Goal: Task Accomplishment & Management: Use online tool/utility

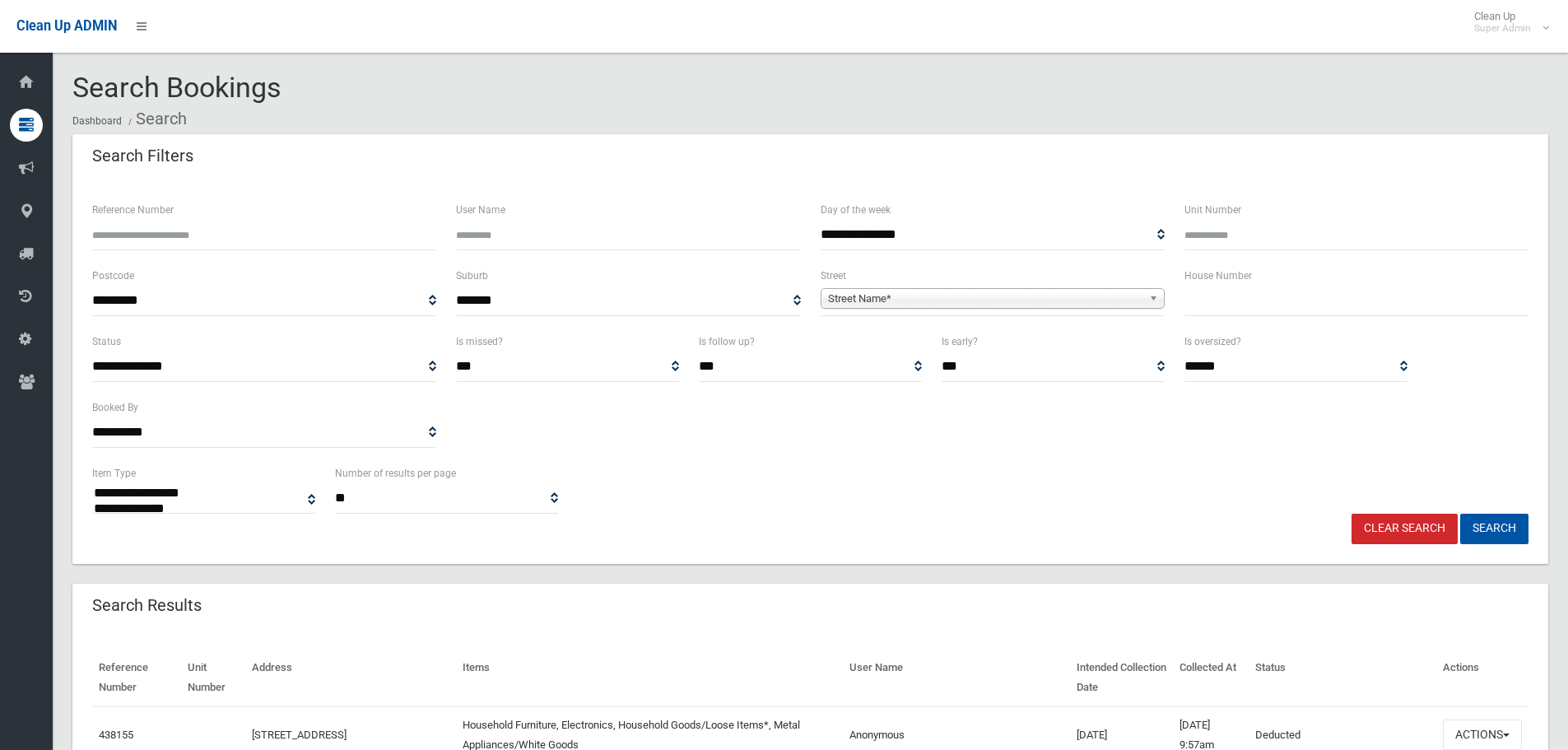
select select
click at [196, 232] on input "Reference Number" at bounding box center [264, 235] width 344 height 30
click at [1300, 300] on input "text" at bounding box center [1357, 300] width 344 height 30
type input "*"
click at [993, 296] on span "Street Name*" at bounding box center [986, 298] width 315 height 19
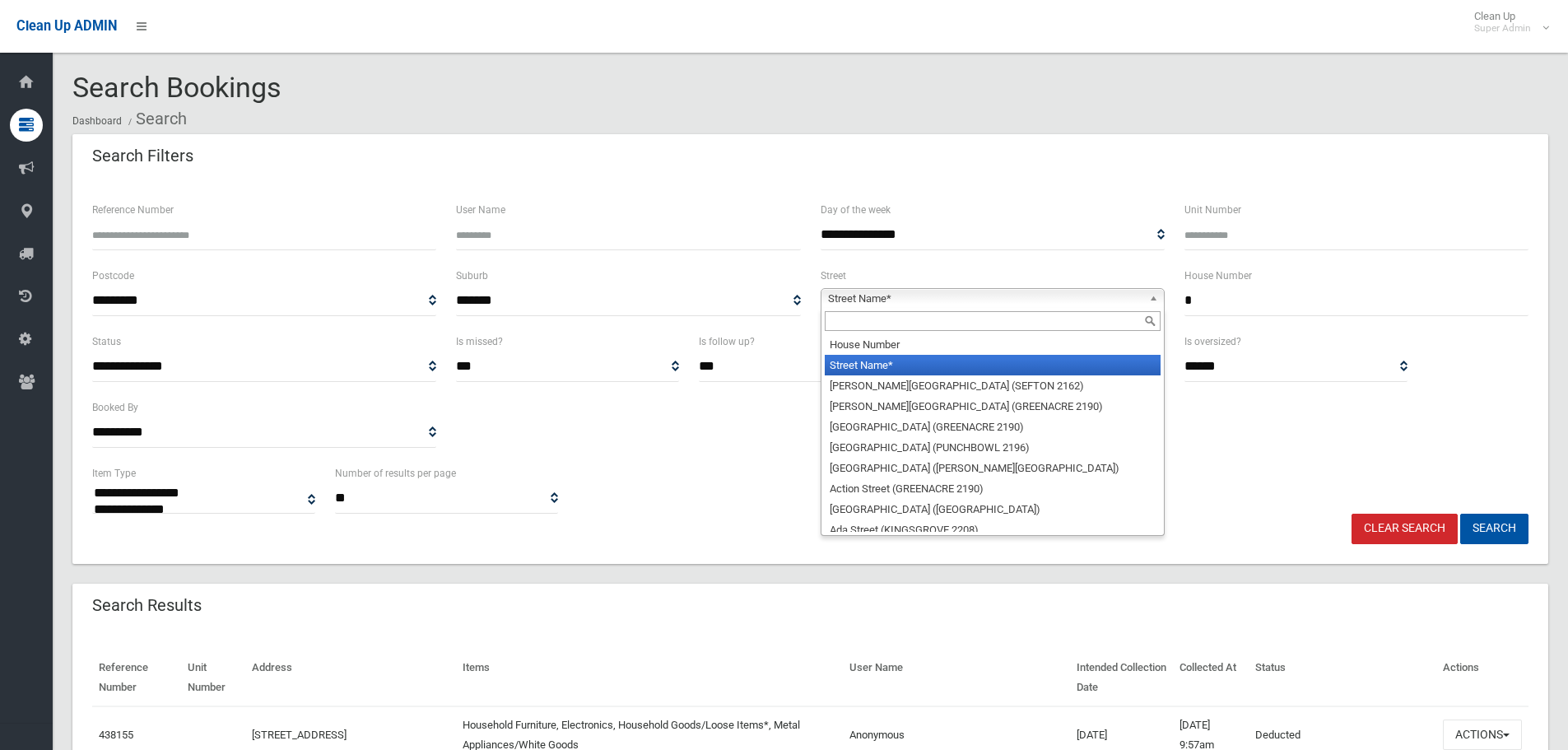
click at [967, 322] on input "text" at bounding box center [993, 320] width 336 height 19
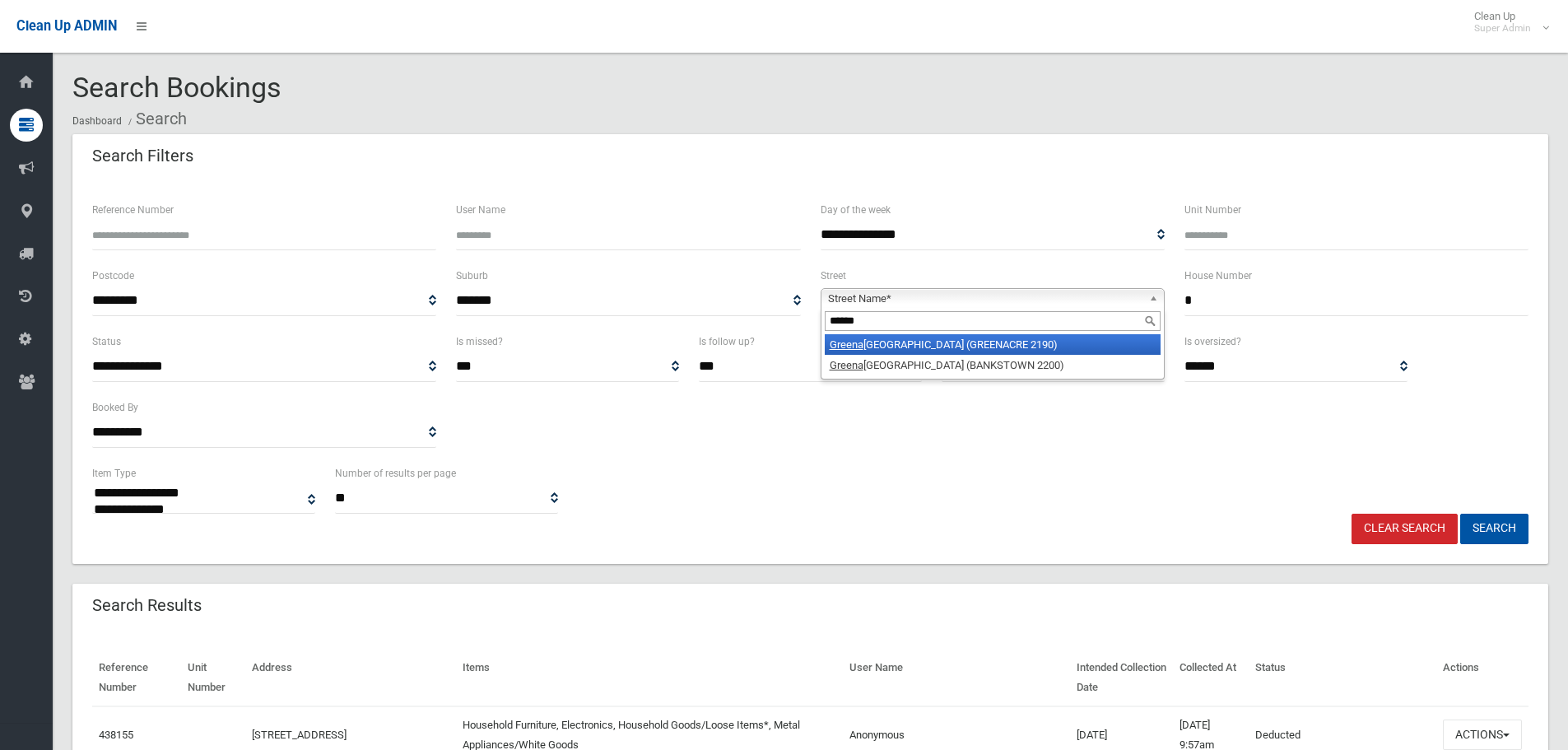
type input "******"
click at [973, 340] on li "Greena cre Road (GREENACRE 2190)" at bounding box center [993, 344] width 336 height 20
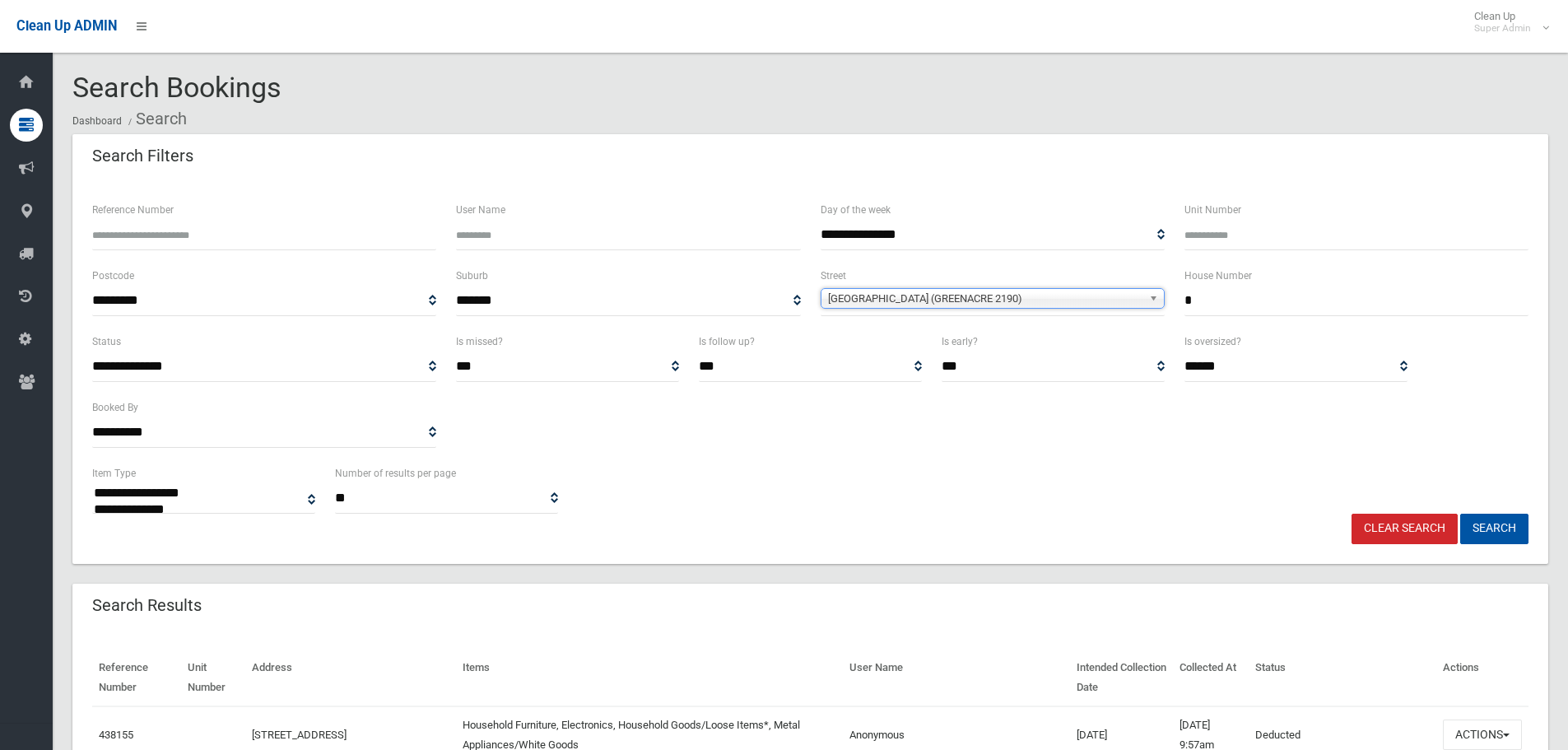
click at [1460, 513] on button "Search" at bounding box center [1494, 528] width 68 height 30
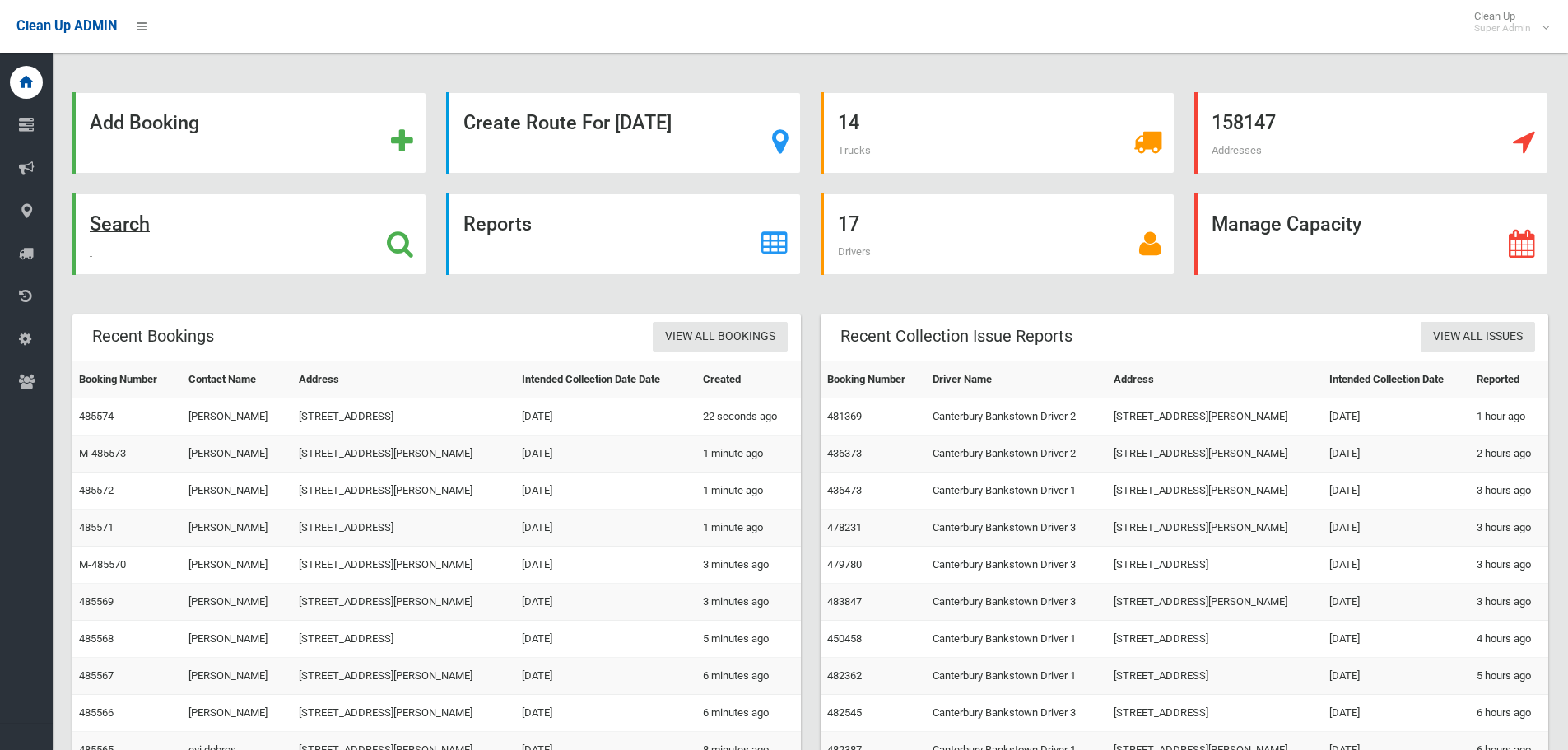
click at [305, 257] on div "Search" at bounding box center [250, 234] width 354 height 82
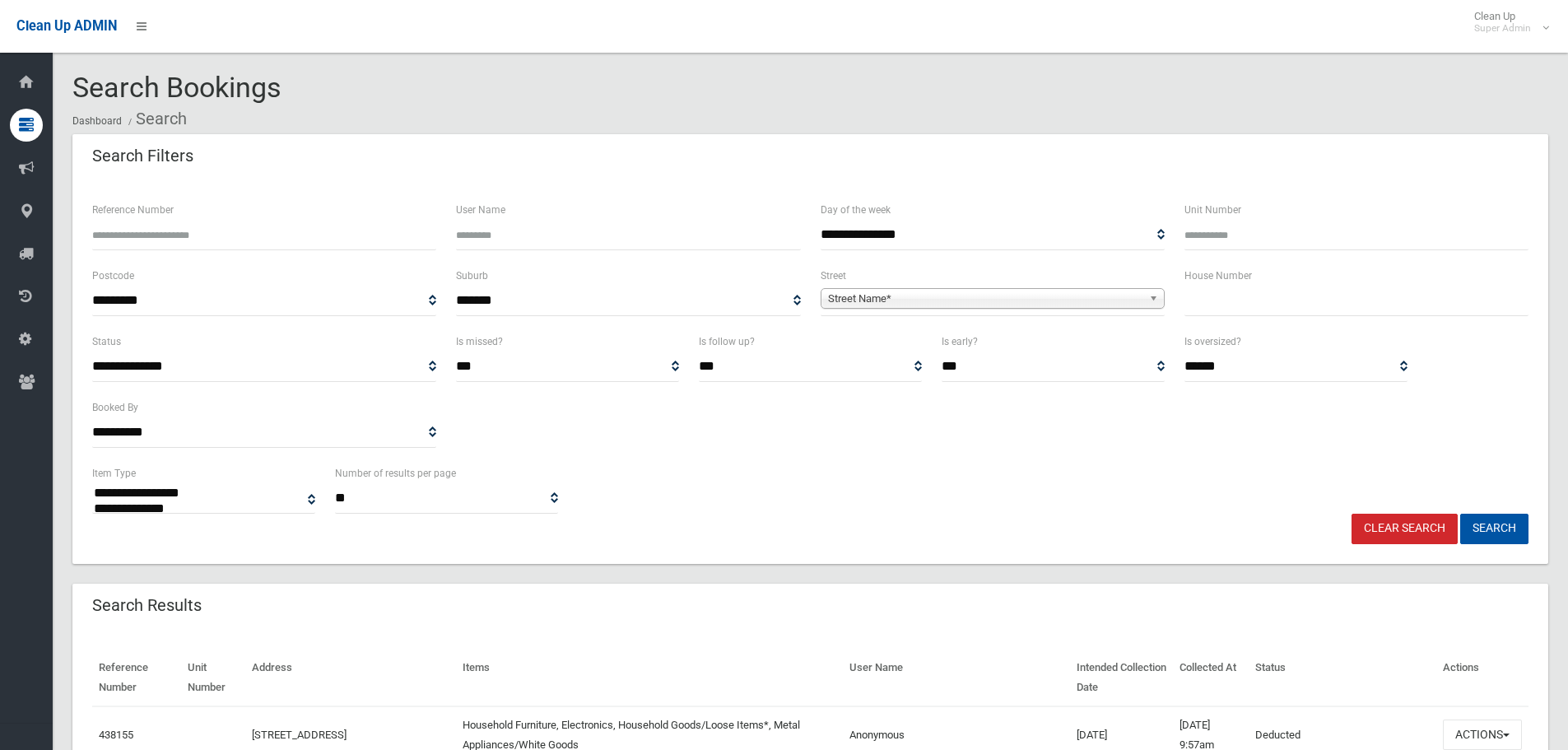
select select
click at [1248, 292] on input "text" at bounding box center [1357, 300] width 344 height 30
type input "*"
click at [1112, 291] on span "Street Name*" at bounding box center [986, 298] width 315 height 19
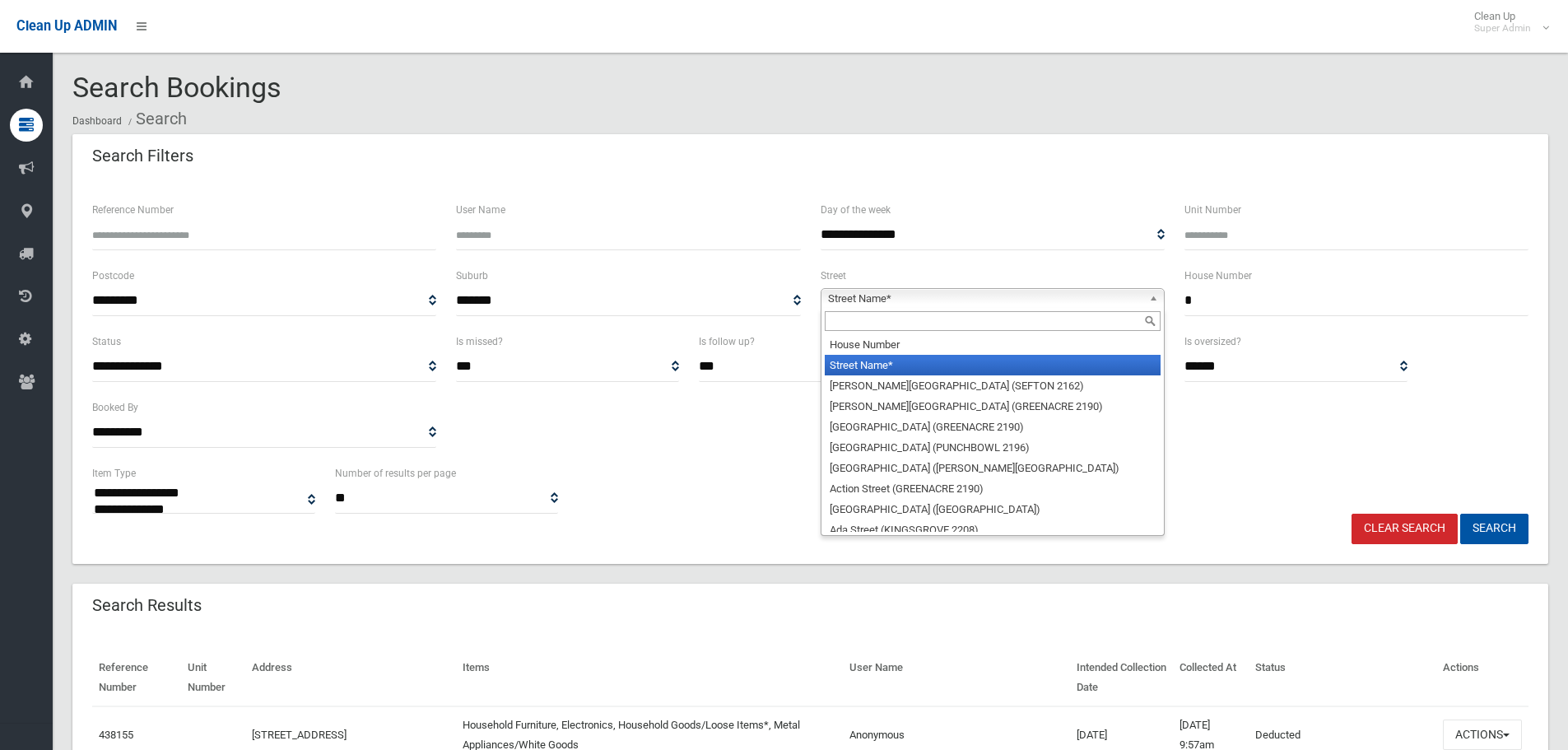
click at [1047, 311] on span "**********" at bounding box center [993, 300] width 344 height 30
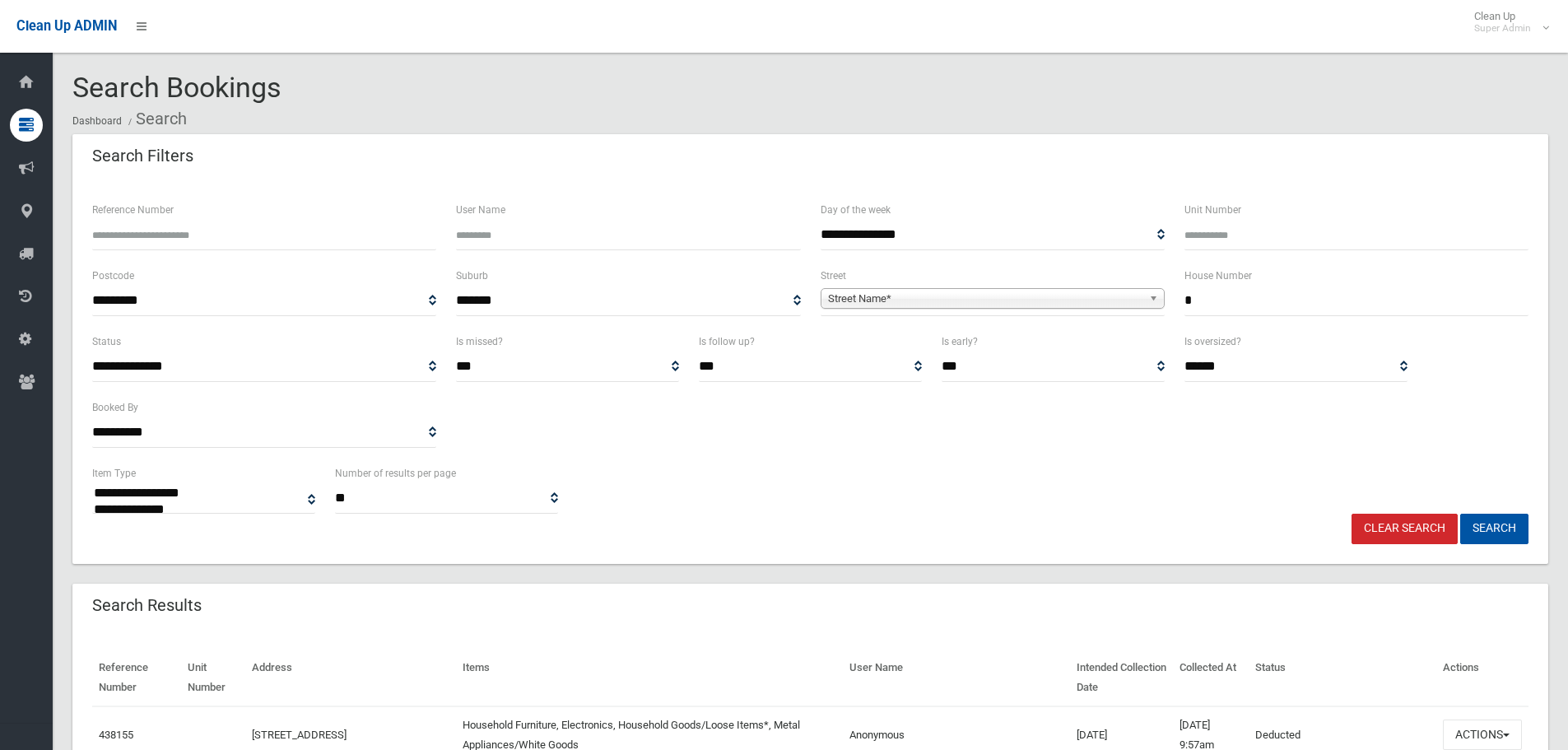
click at [1040, 299] on span "Street Name*" at bounding box center [986, 298] width 315 height 19
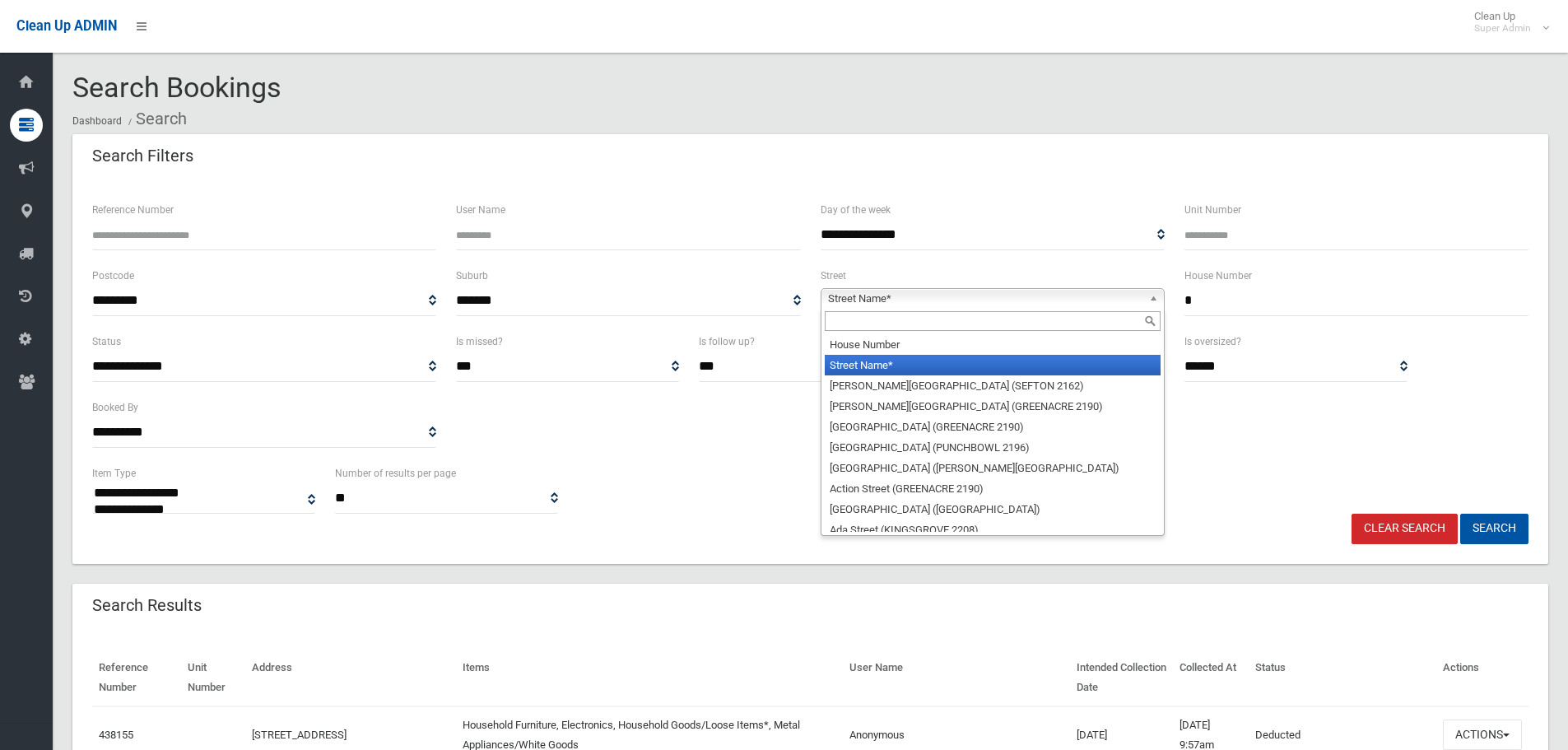
click at [1023, 323] on input "text" at bounding box center [993, 320] width 336 height 19
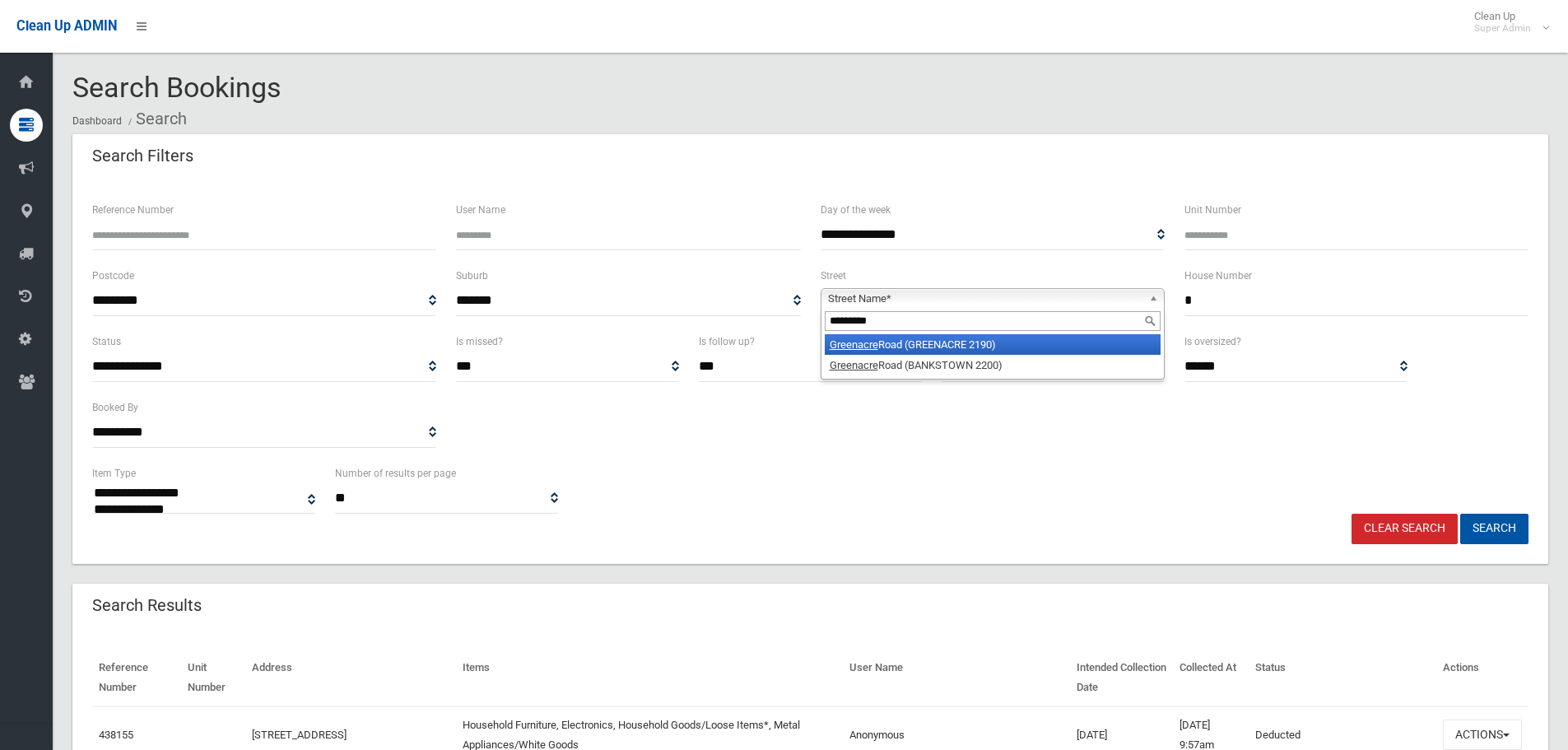
type input "*********"
click at [1005, 340] on li "Greenacre Road (GREENACRE 2190)" at bounding box center [993, 344] width 336 height 20
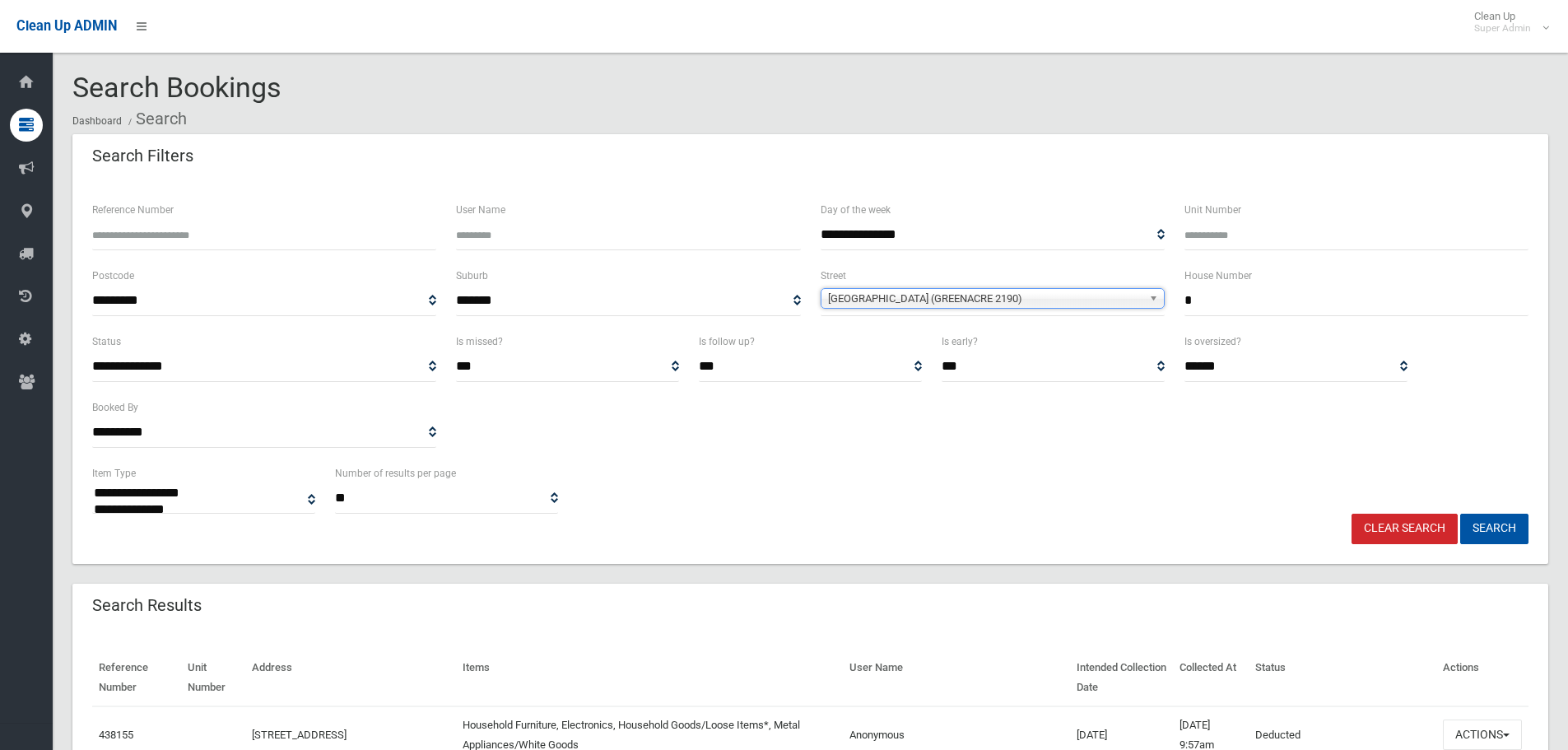
click at [1460, 513] on button "Search" at bounding box center [1494, 528] width 68 height 30
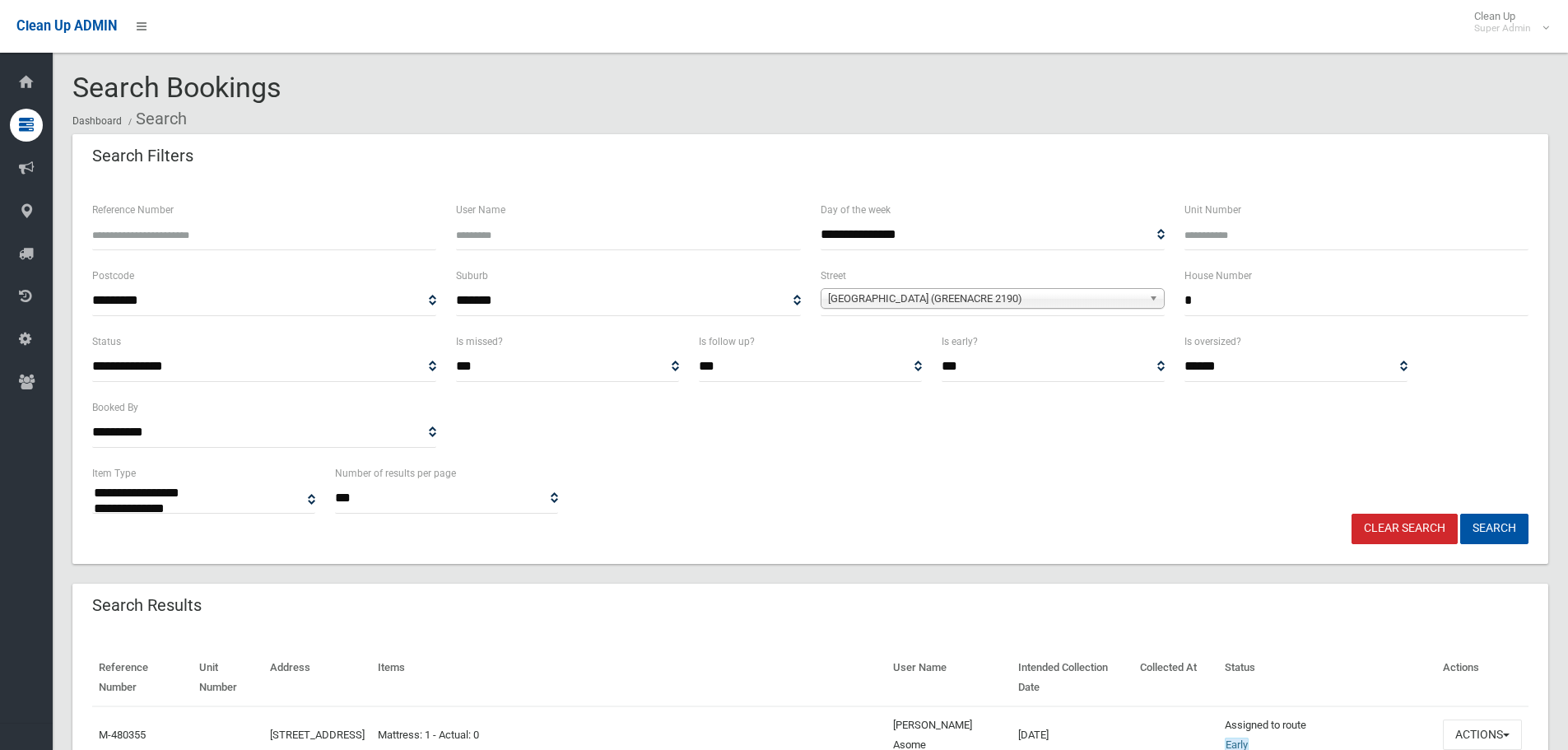
select select
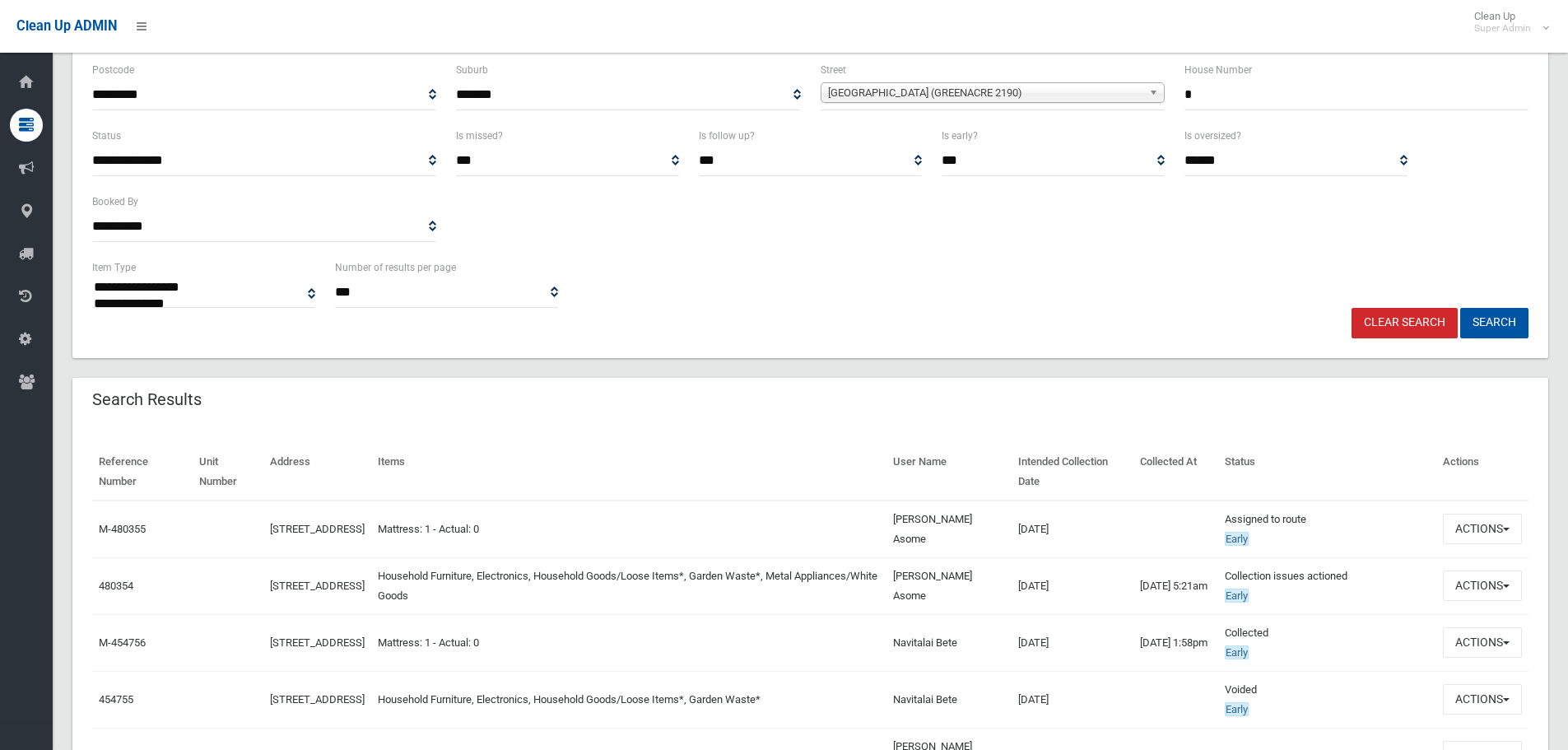
scroll to position [247, 0]
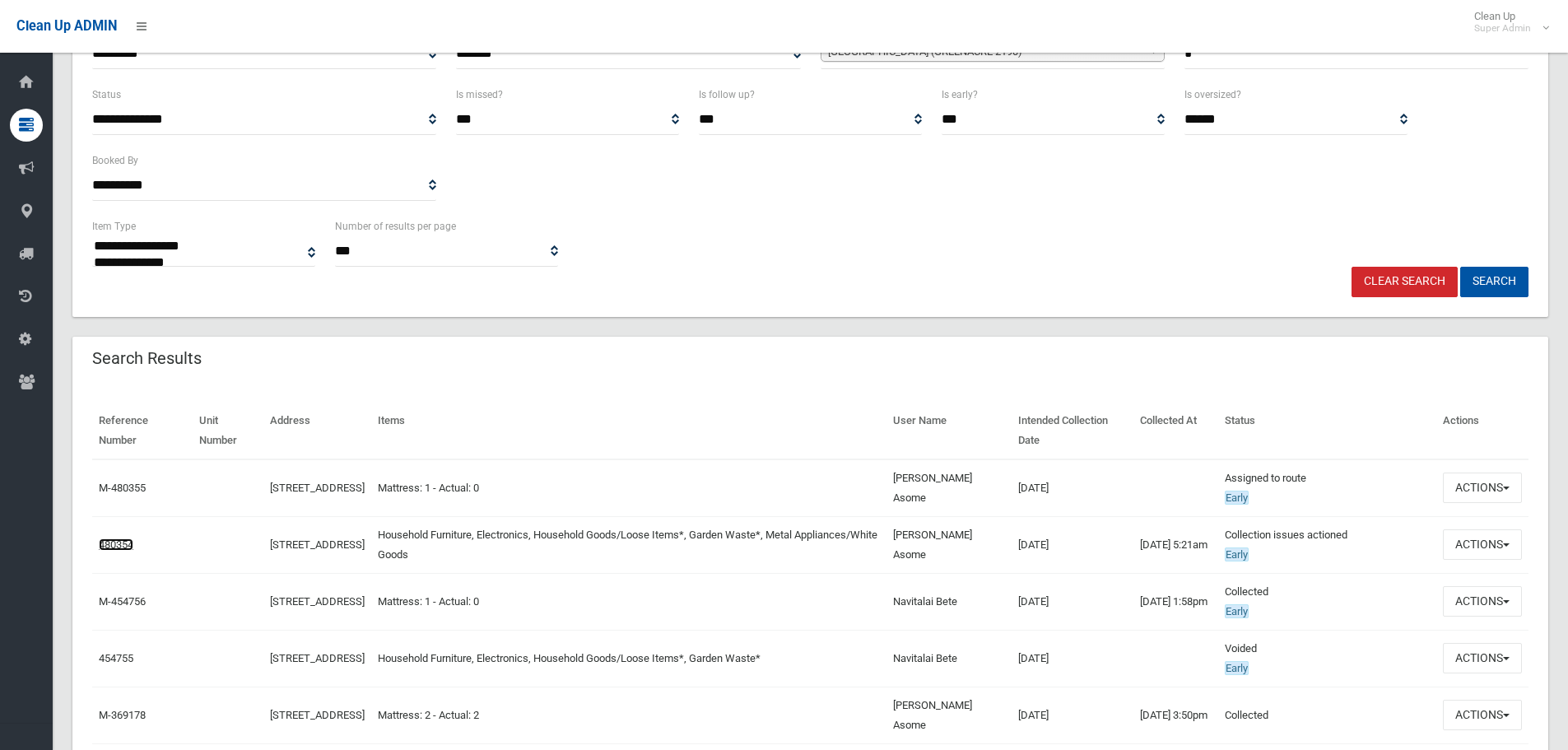
click at [109, 548] on link "480354" at bounding box center [116, 544] width 35 height 12
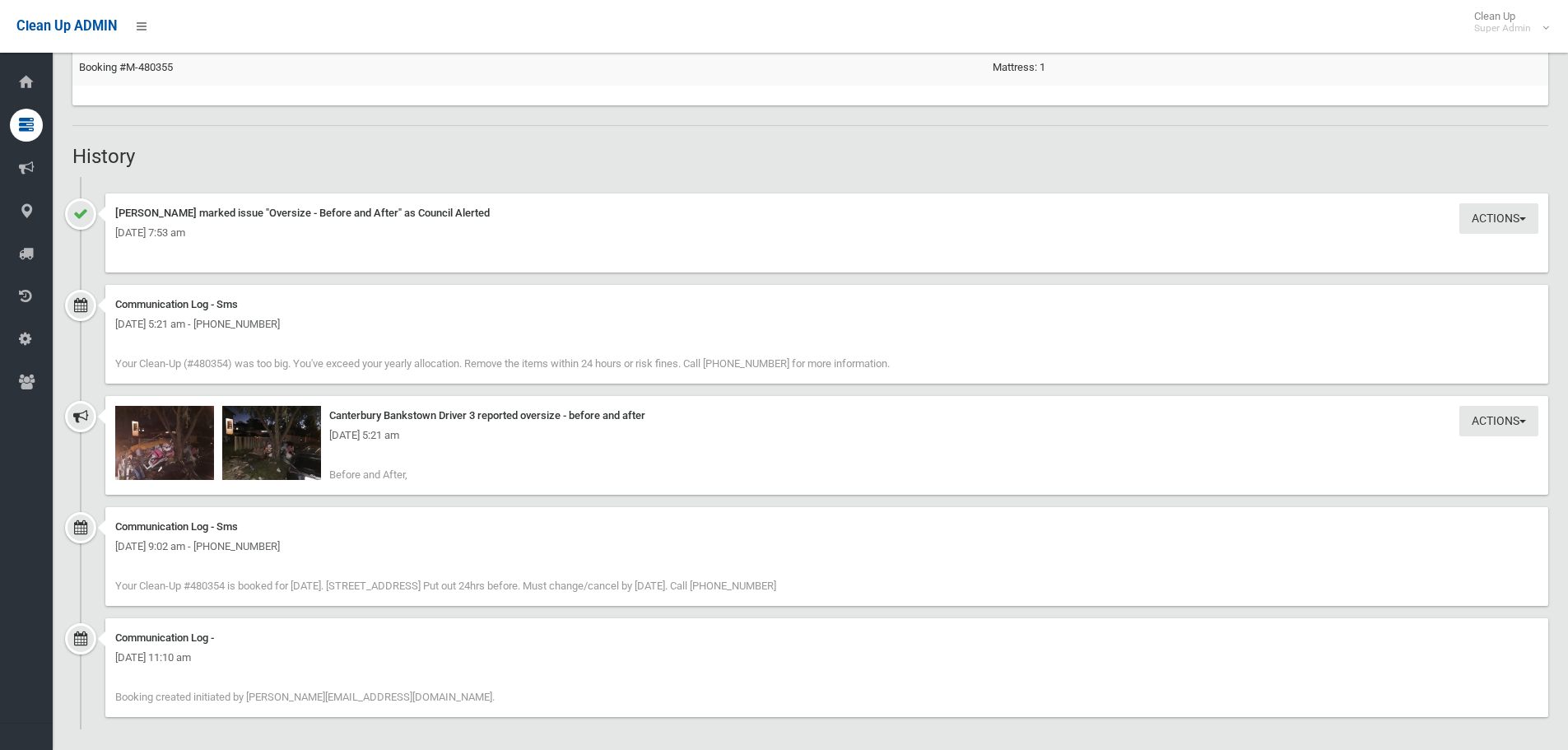
scroll to position [1147, 0]
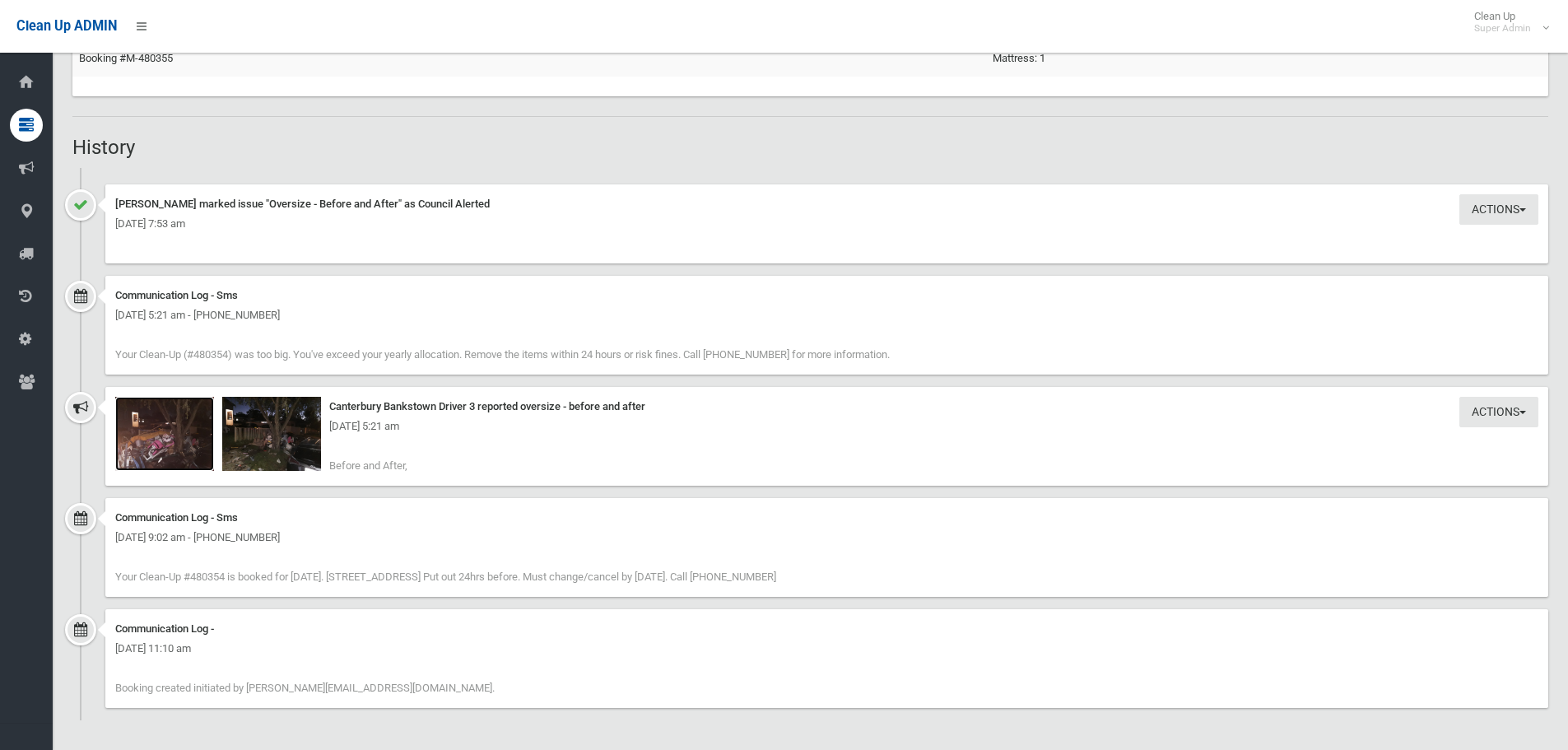
click at [175, 446] on img at bounding box center [164, 433] width 99 height 74
click at [282, 441] on img at bounding box center [271, 433] width 99 height 74
click at [266, 443] on img at bounding box center [271, 433] width 99 height 74
click at [176, 466] on img at bounding box center [164, 433] width 99 height 74
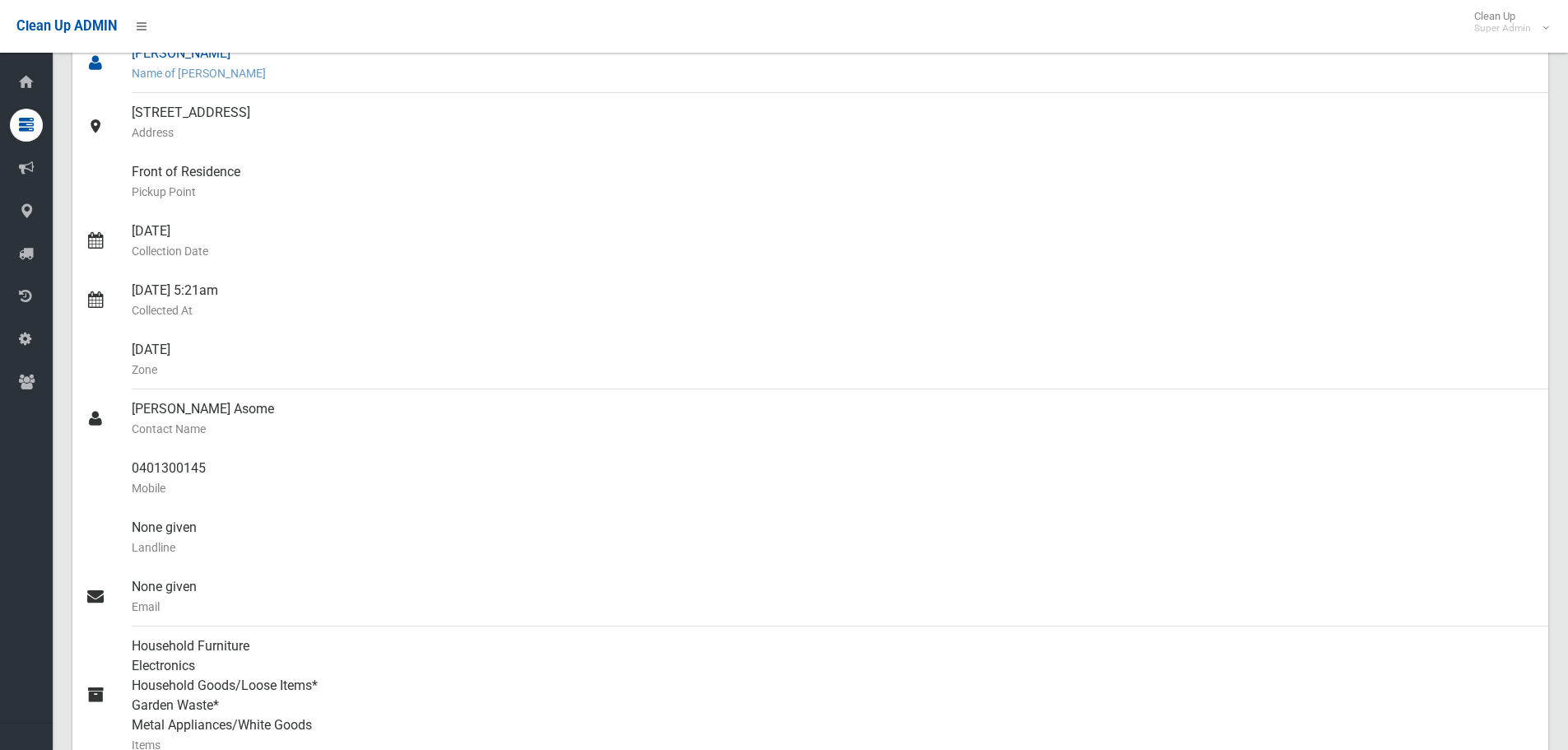
scroll to position [0, 0]
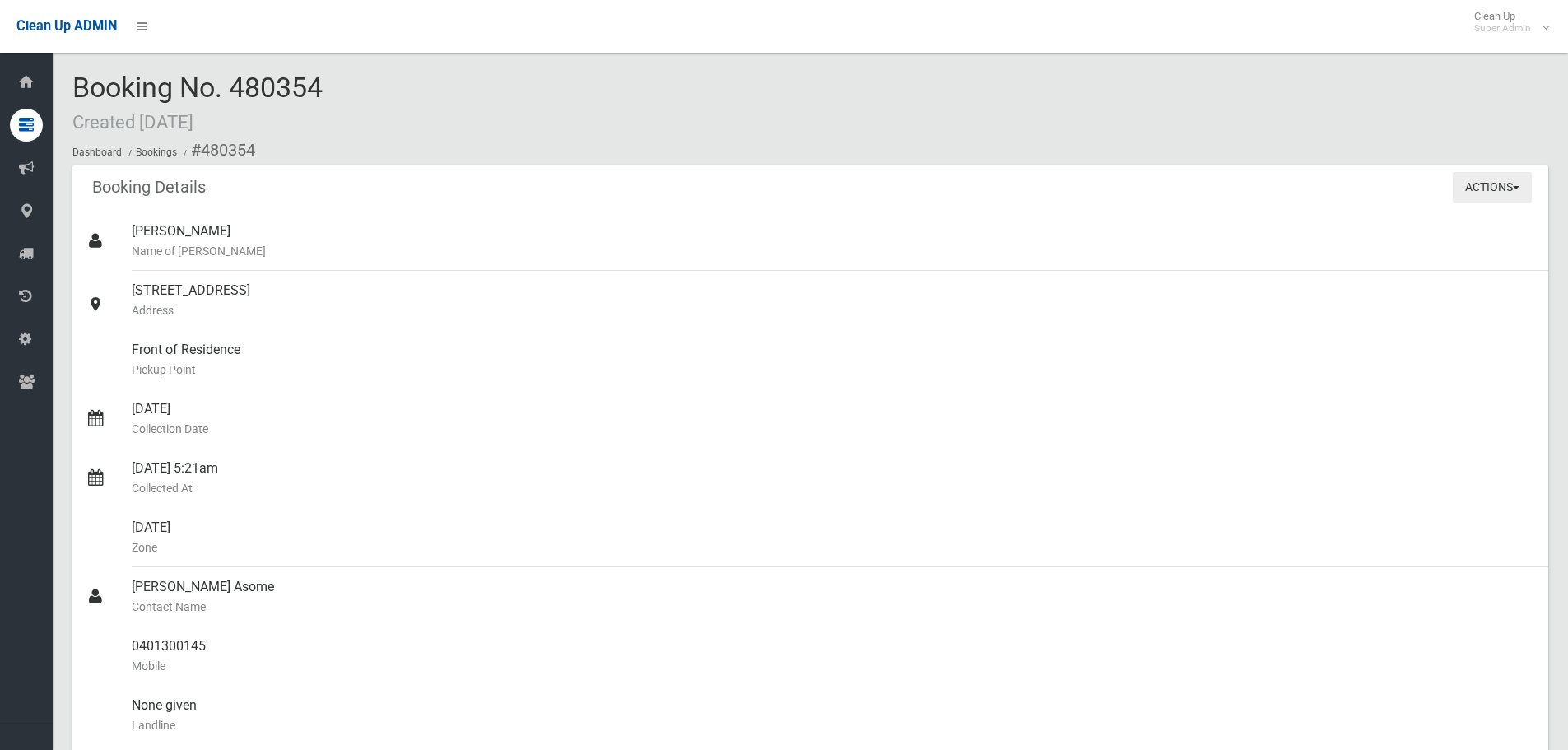
click at [1497, 184] on button "Actions" at bounding box center [1493, 187] width 79 height 30
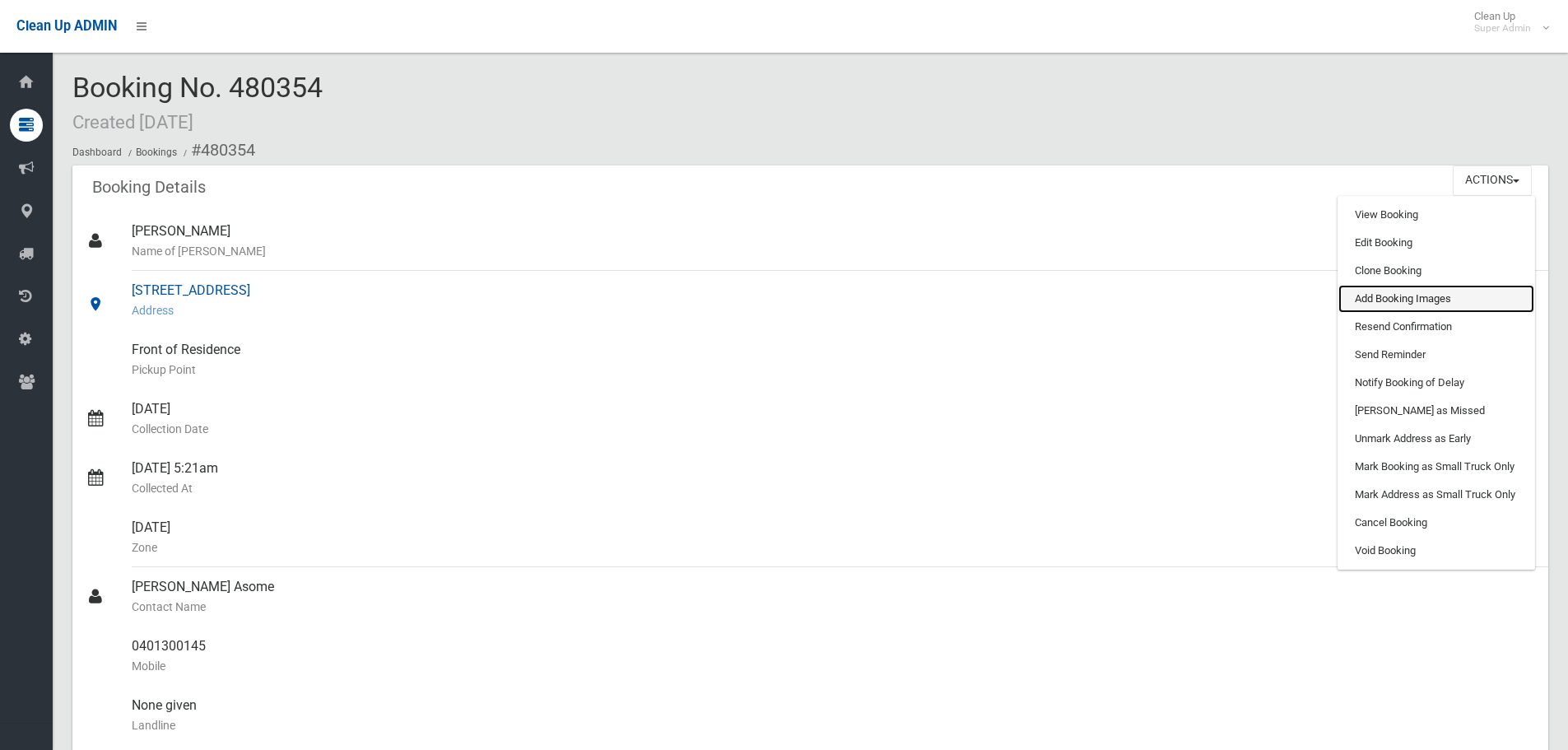
click at [1455, 301] on link "Add Booking Images" at bounding box center [1436, 298] width 196 height 28
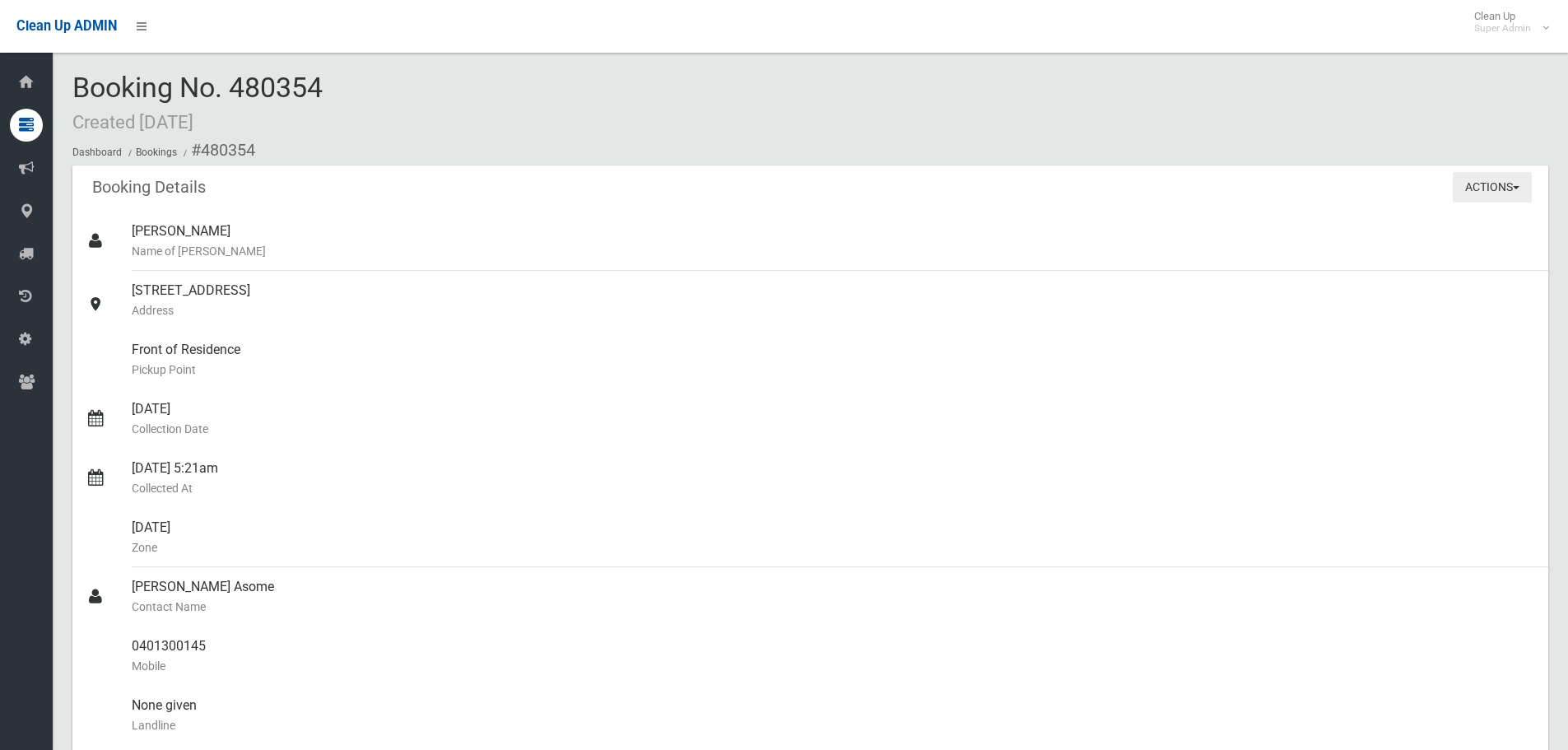
click at [1453, 186] on button "Actions" at bounding box center [1493, 187] width 79 height 30
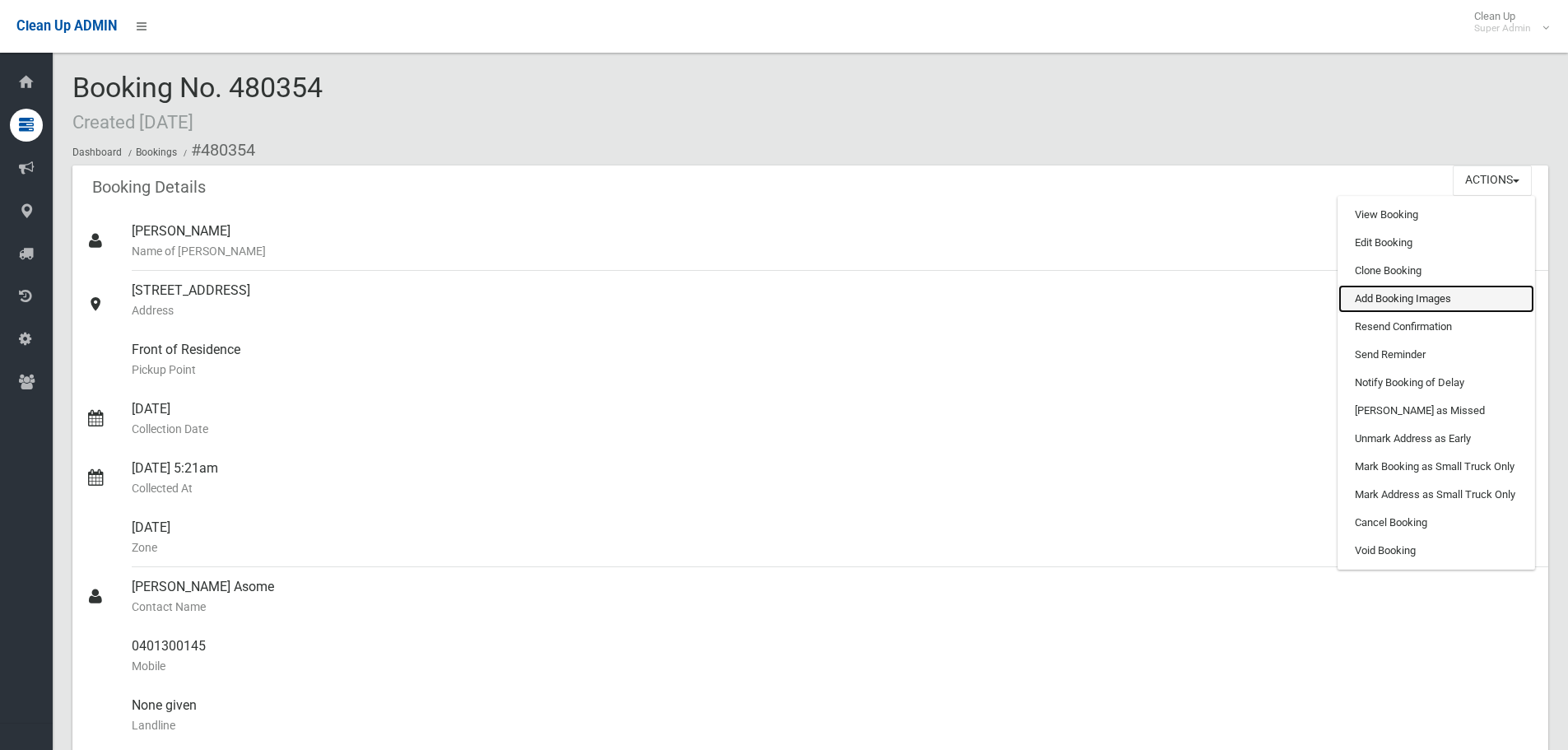
click at [1434, 299] on link "Add Booking Images" at bounding box center [1436, 298] width 196 height 28
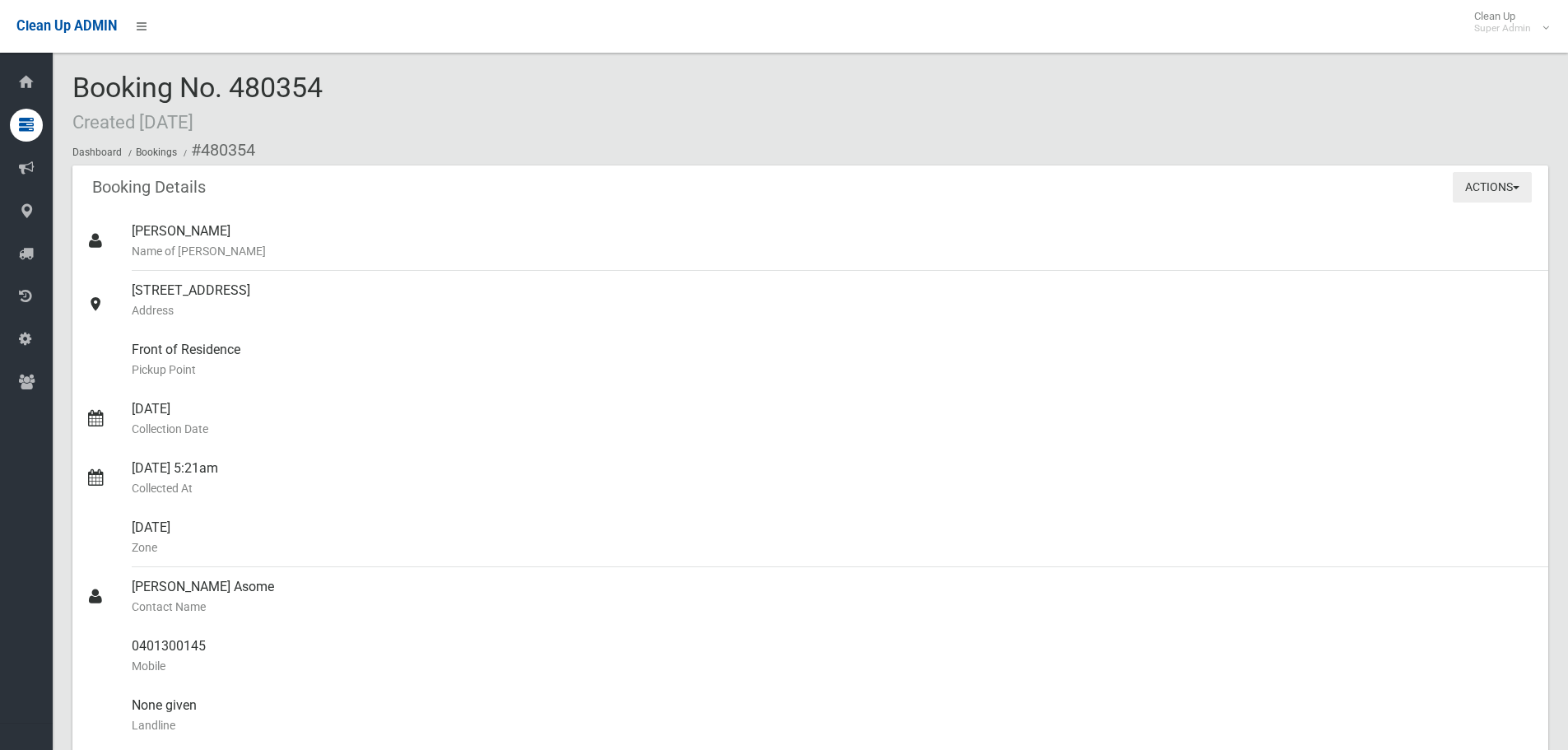
click at [1475, 199] on button "Actions" at bounding box center [1493, 187] width 79 height 30
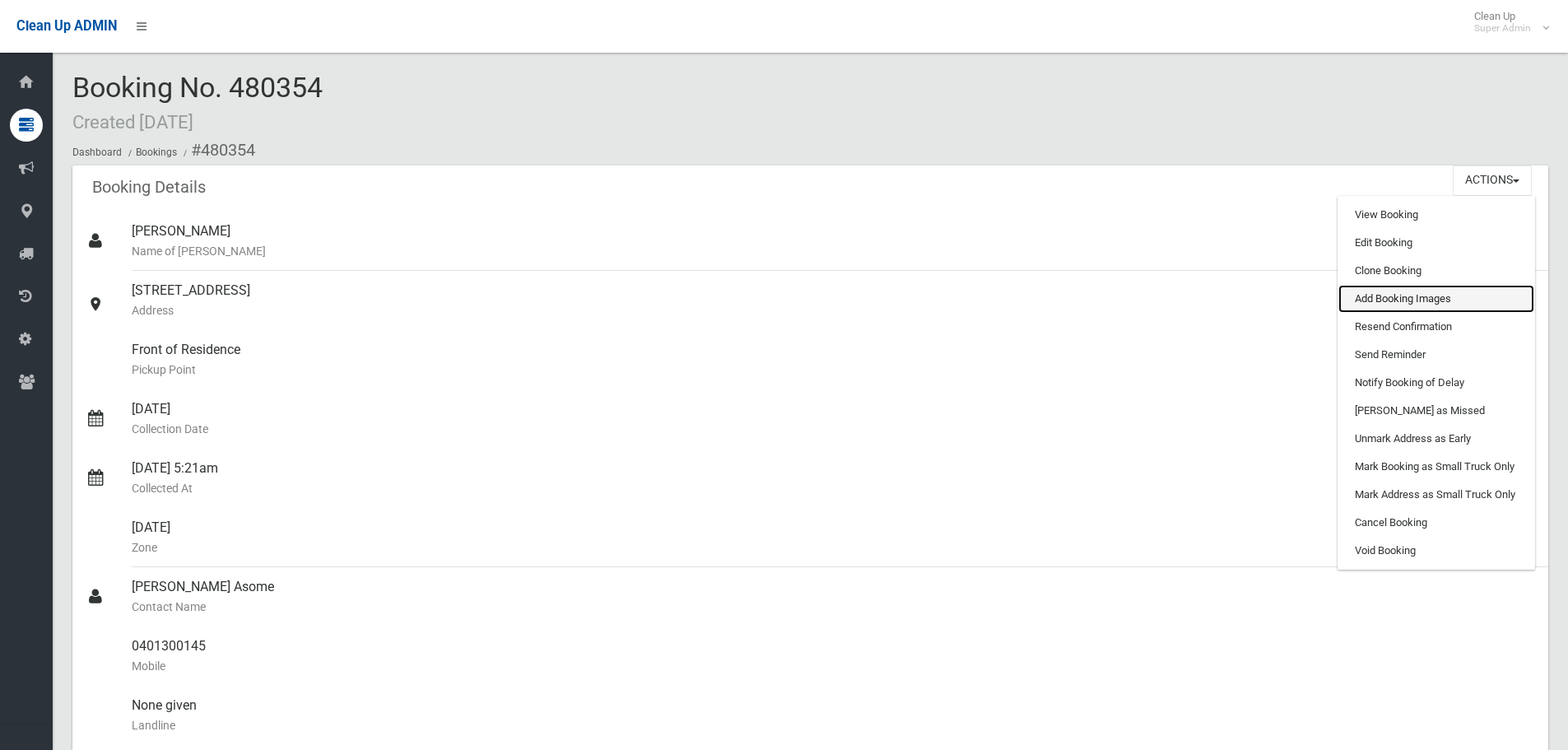
click at [1396, 293] on link "Add Booking Images" at bounding box center [1436, 298] width 196 height 28
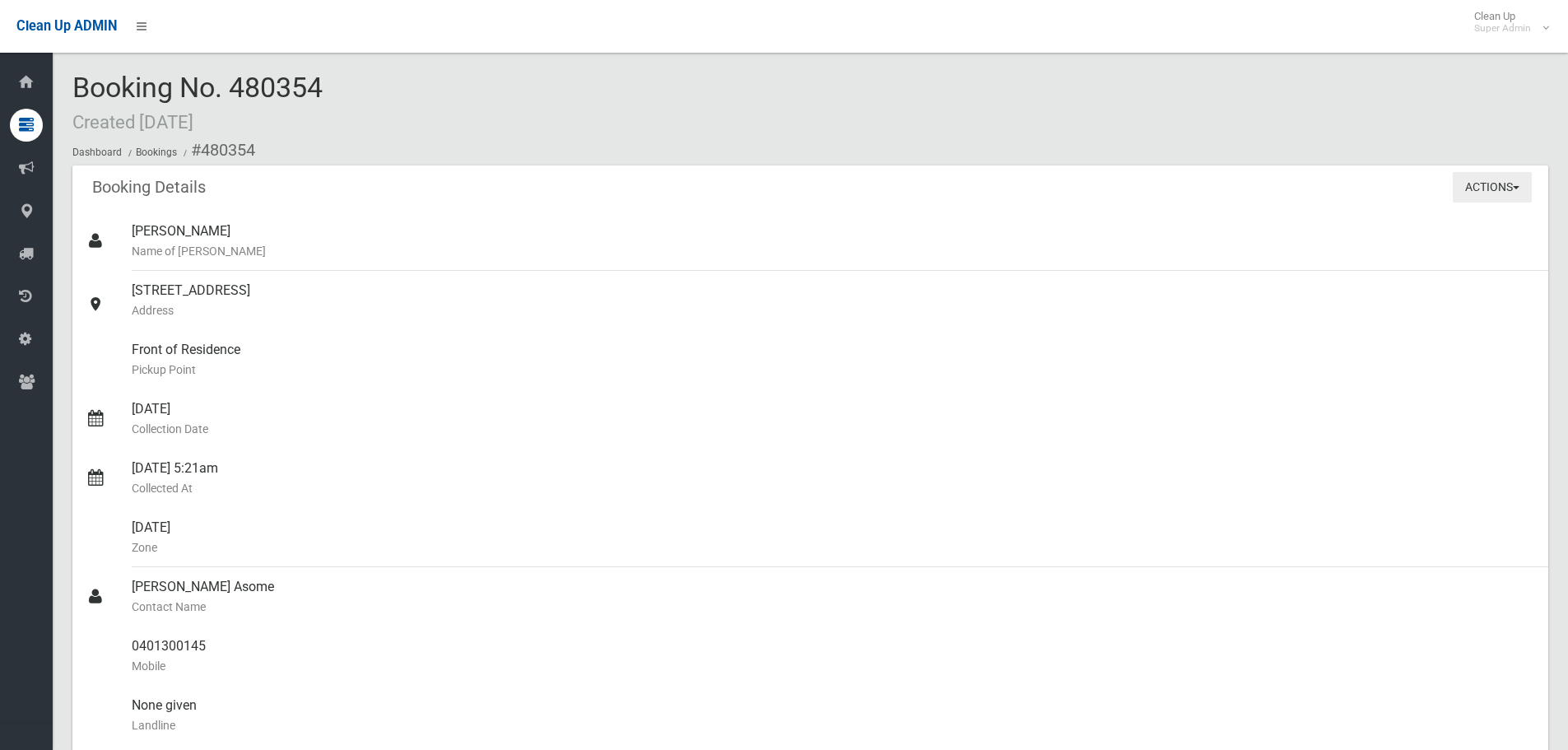
click at [1506, 188] on button "Actions" at bounding box center [1493, 187] width 79 height 30
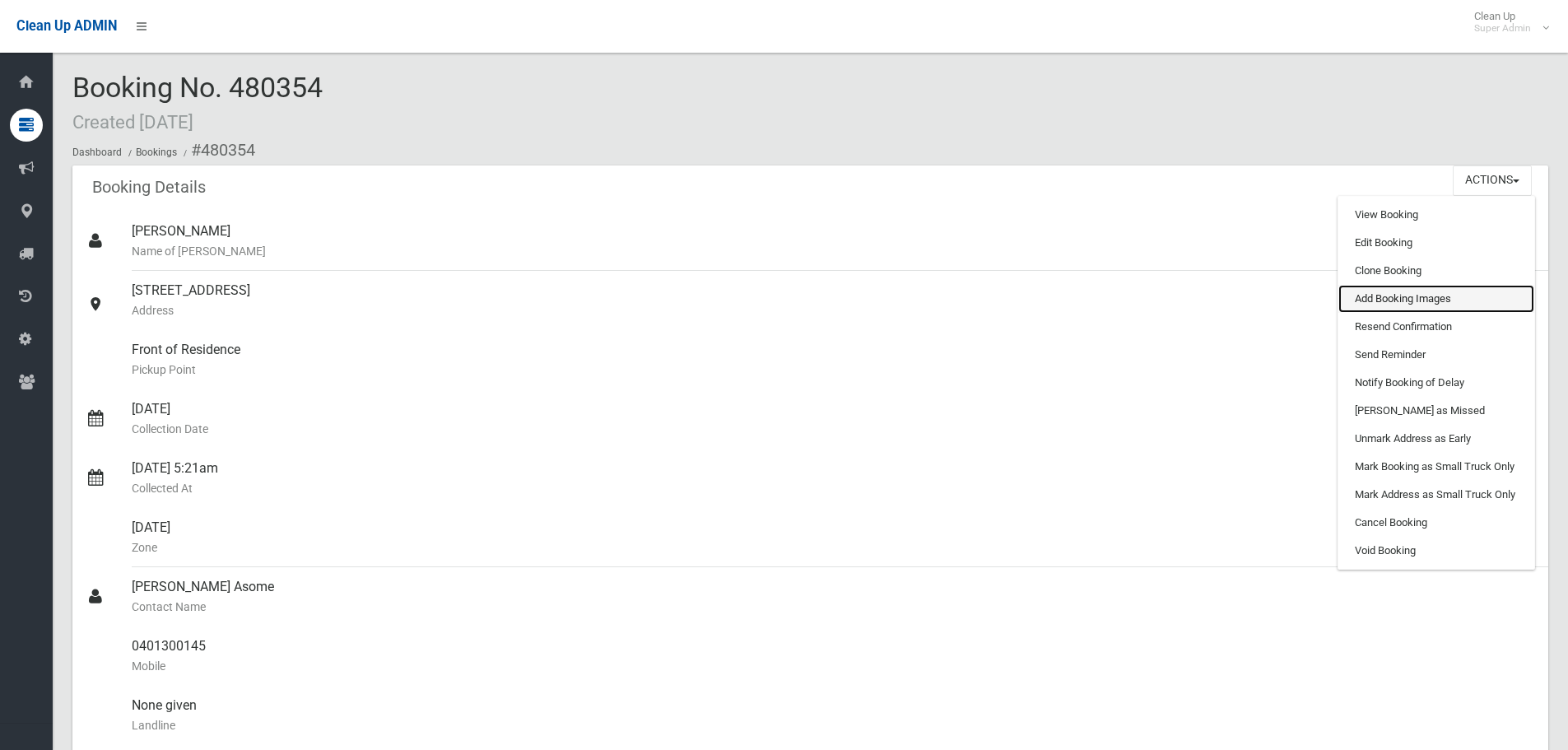
click at [1446, 299] on link "Add Booking Images" at bounding box center [1436, 298] width 196 height 28
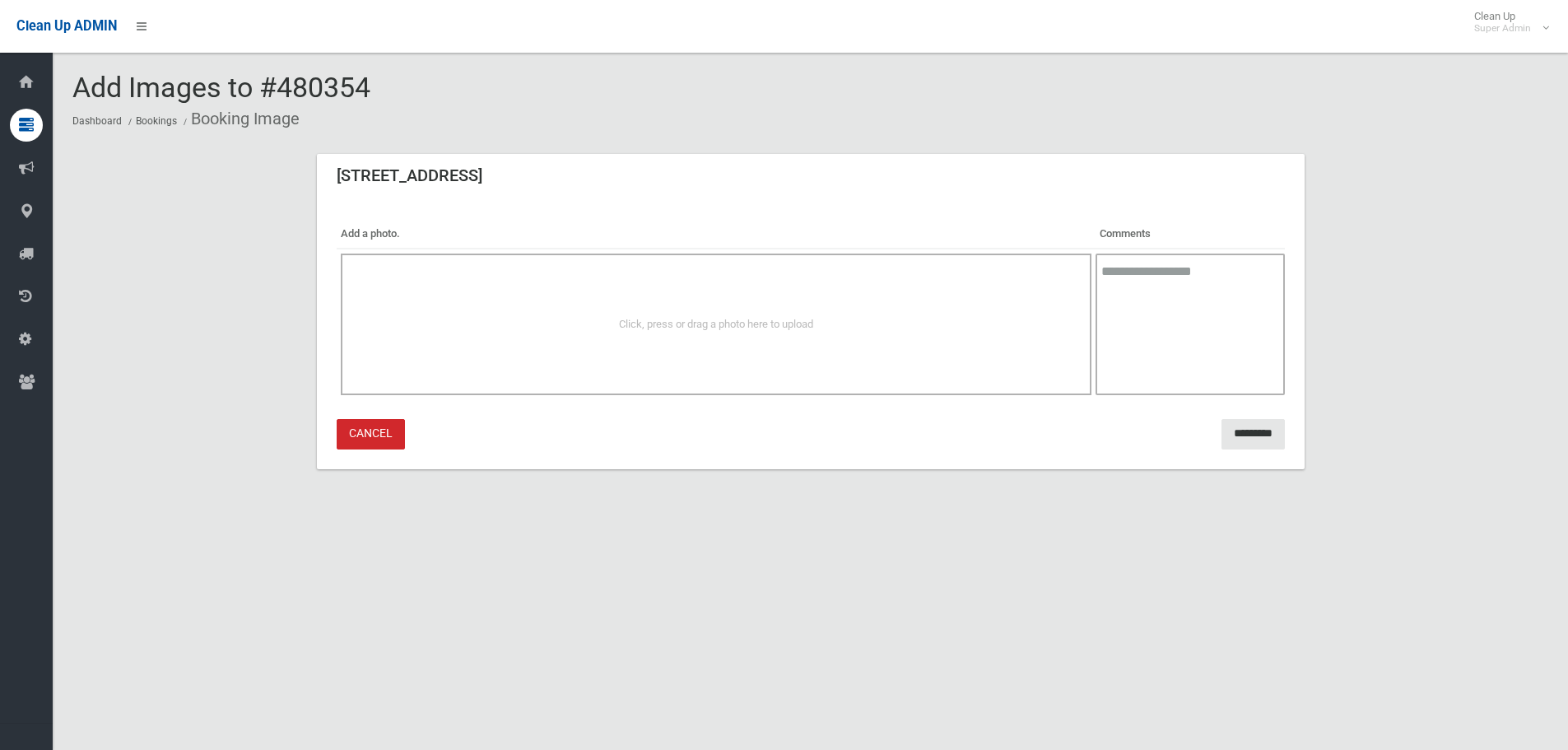
click at [751, 335] on div "Click, press or drag a photo here to upload" at bounding box center [716, 324] width 751 height 142
click at [751, 305] on textarea at bounding box center [1190, 324] width 189 height 142
click at [359, 424] on link "Cancel" at bounding box center [371, 433] width 68 height 30
click at [755, 329] on span "Click, press or drag a photo here to upload" at bounding box center [715, 323] width 194 height 12
click at [649, 357] on div "Click, press or drag a photo here to upload" at bounding box center [716, 324] width 751 height 142
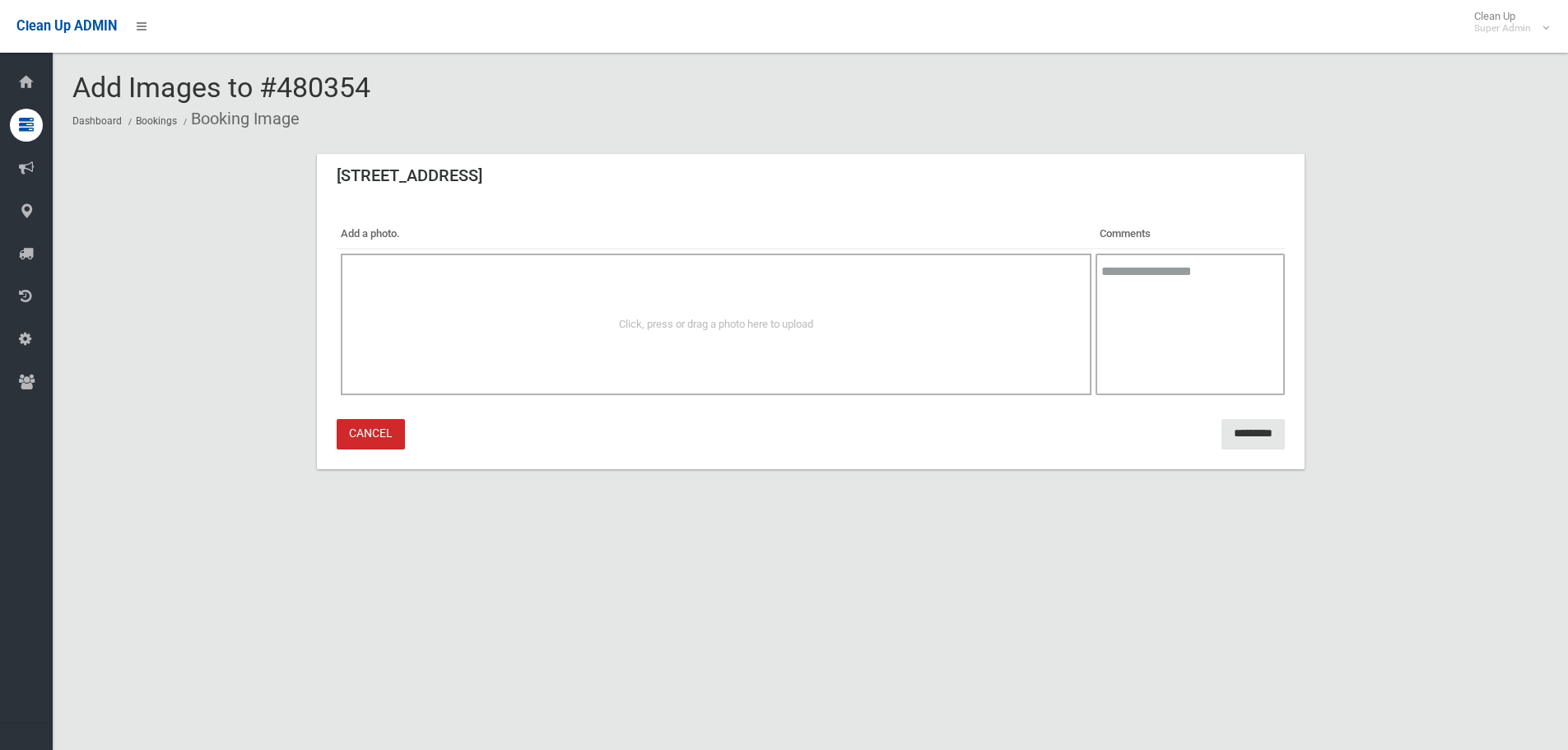
click at [372, 441] on link "Cancel" at bounding box center [371, 433] width 68 height 30
click at [1269, 428] on input "*********" at bounding box center [1253, 433] width 64 height 30
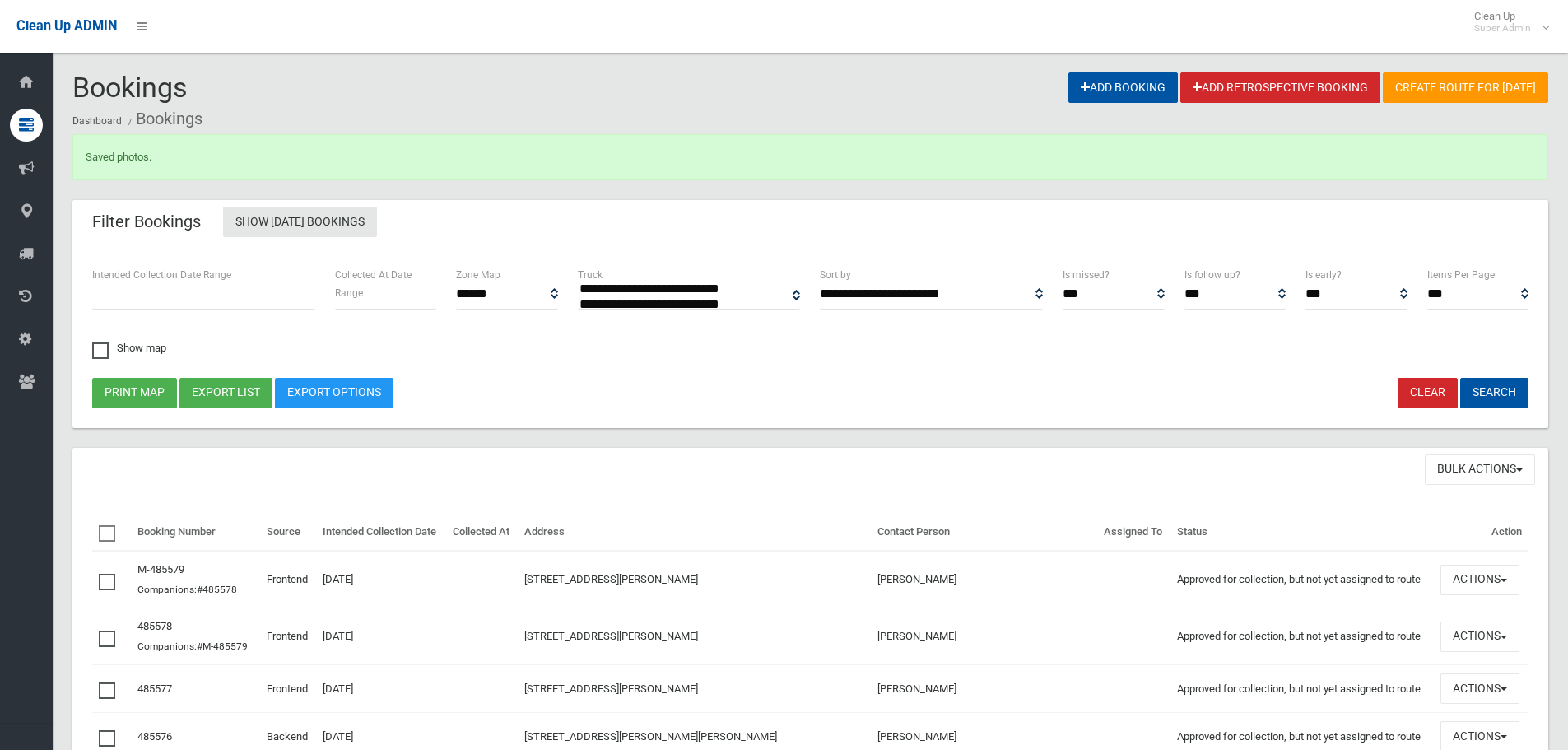
select select
drag, startPoint x: 517, startPoint y: 260, endPoint x: 510, endPoint y: 255, distance: 8.6
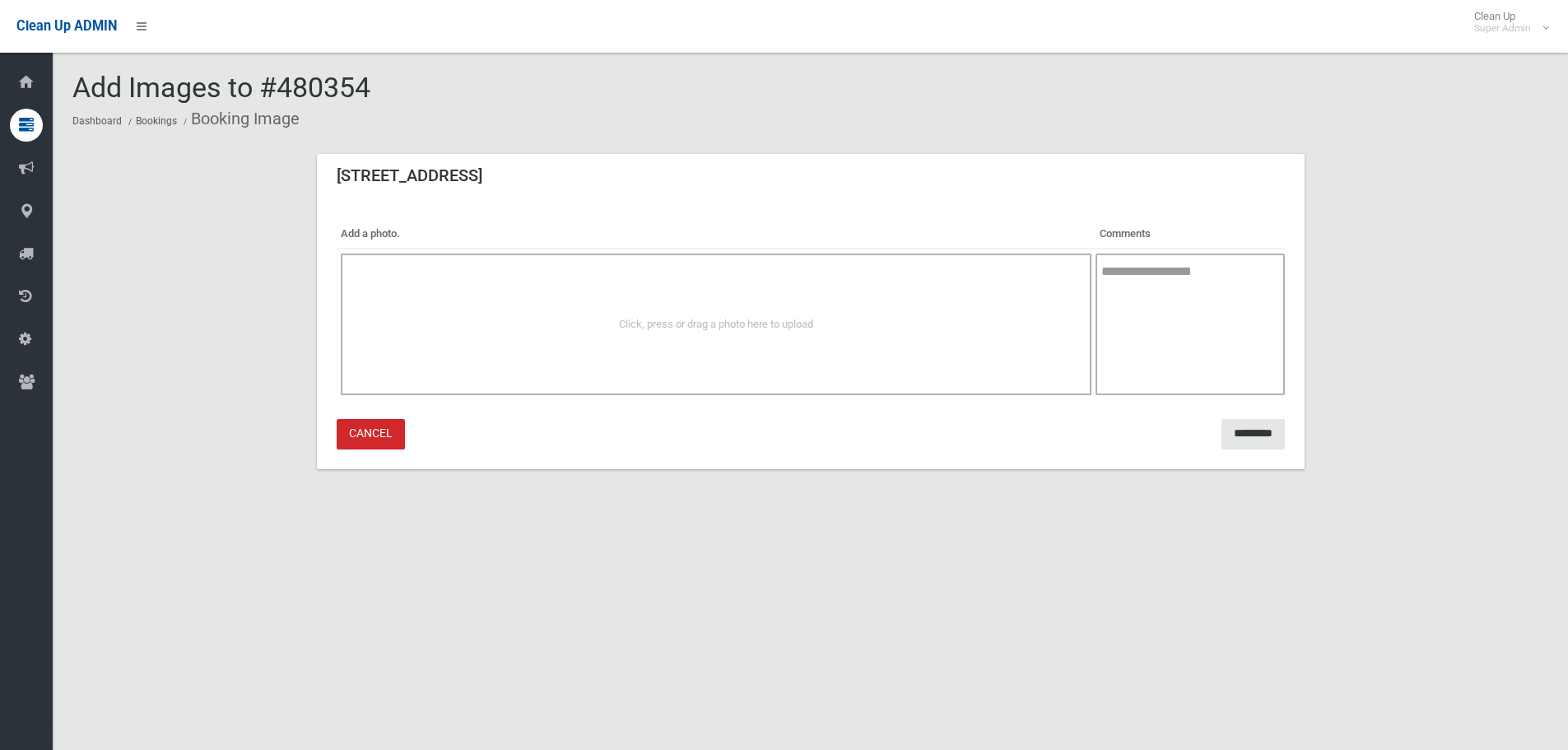
click at [732, 330] on div "Click, press or drag a photo here to upload" at bounding box center [716, 324] width 715 height 19
click at [793, 341] on div "Click, press or drag a photo here to upload" at bounding box center [716, 324] width 751 height 142
click at [368, 428] on link "Cancel" at bounding box center [371, 433] width 68 height 30
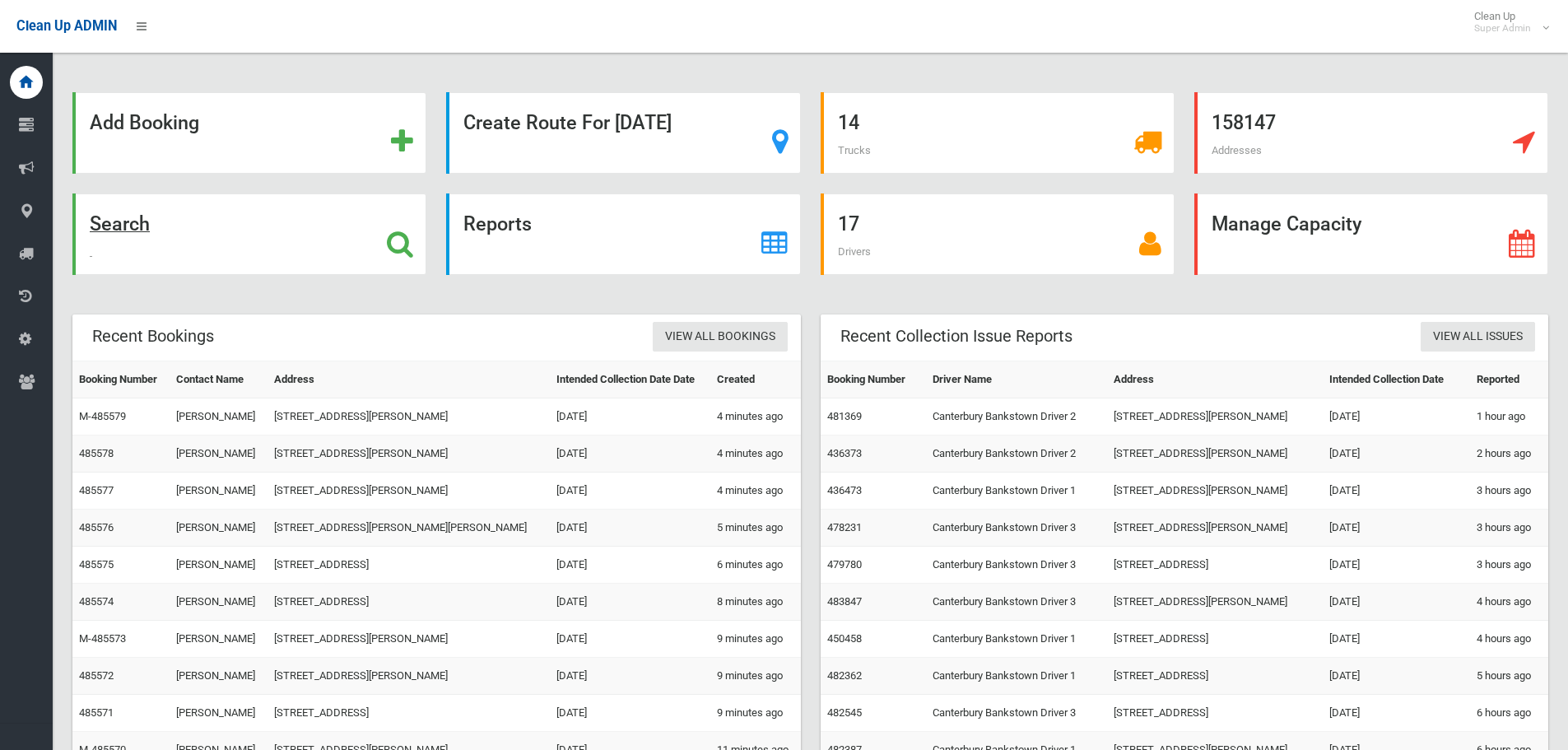
click at [159, 234] on div "Search" at bounding box center [250, 234] width 354 height 82
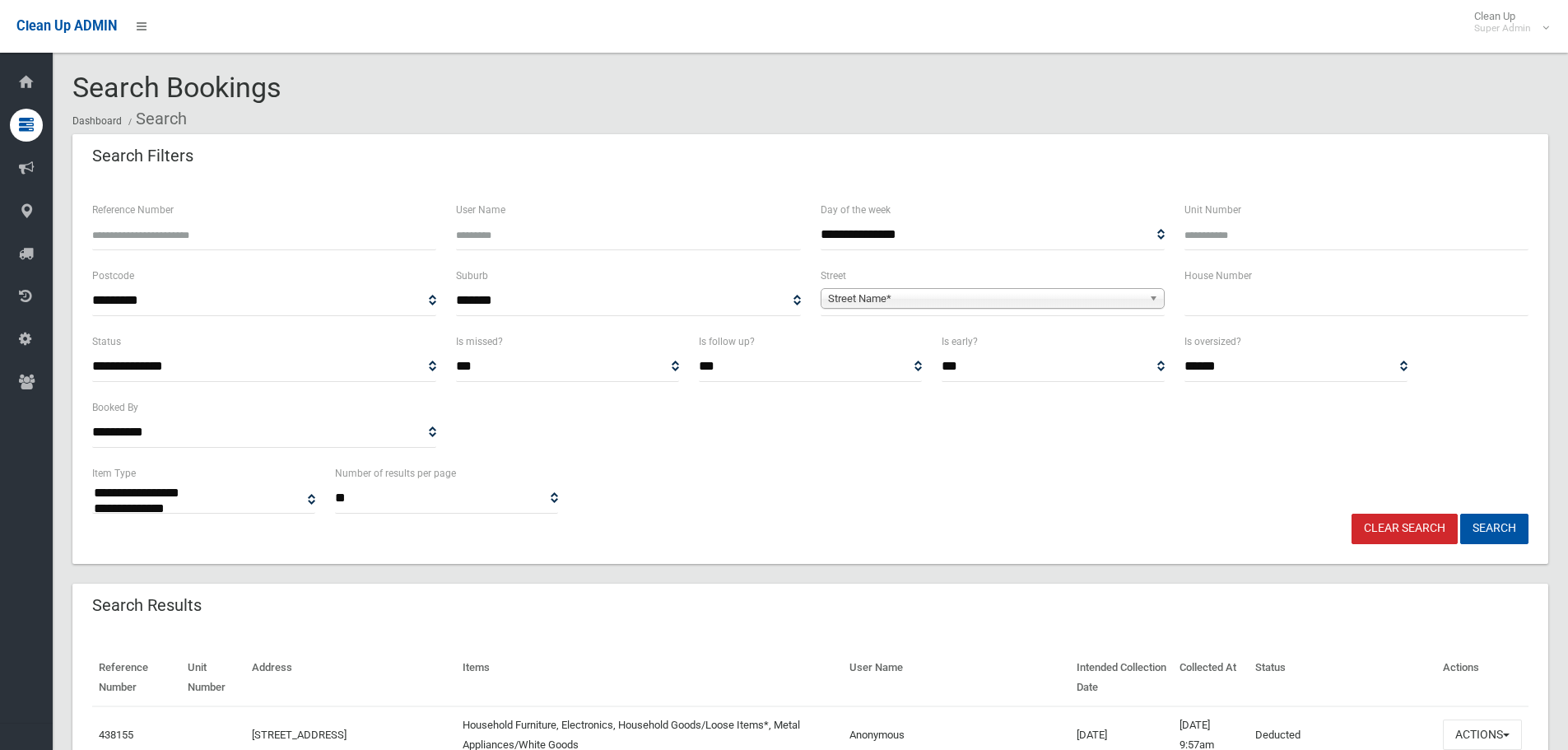
select select
click at [1245, 292] on input "text" at bounding box center [1357, 300] width 344 height 30
type input "*"
click at [1078, 300] on span "Street Name*" at bounding box center [986, 298] width 315 height 19
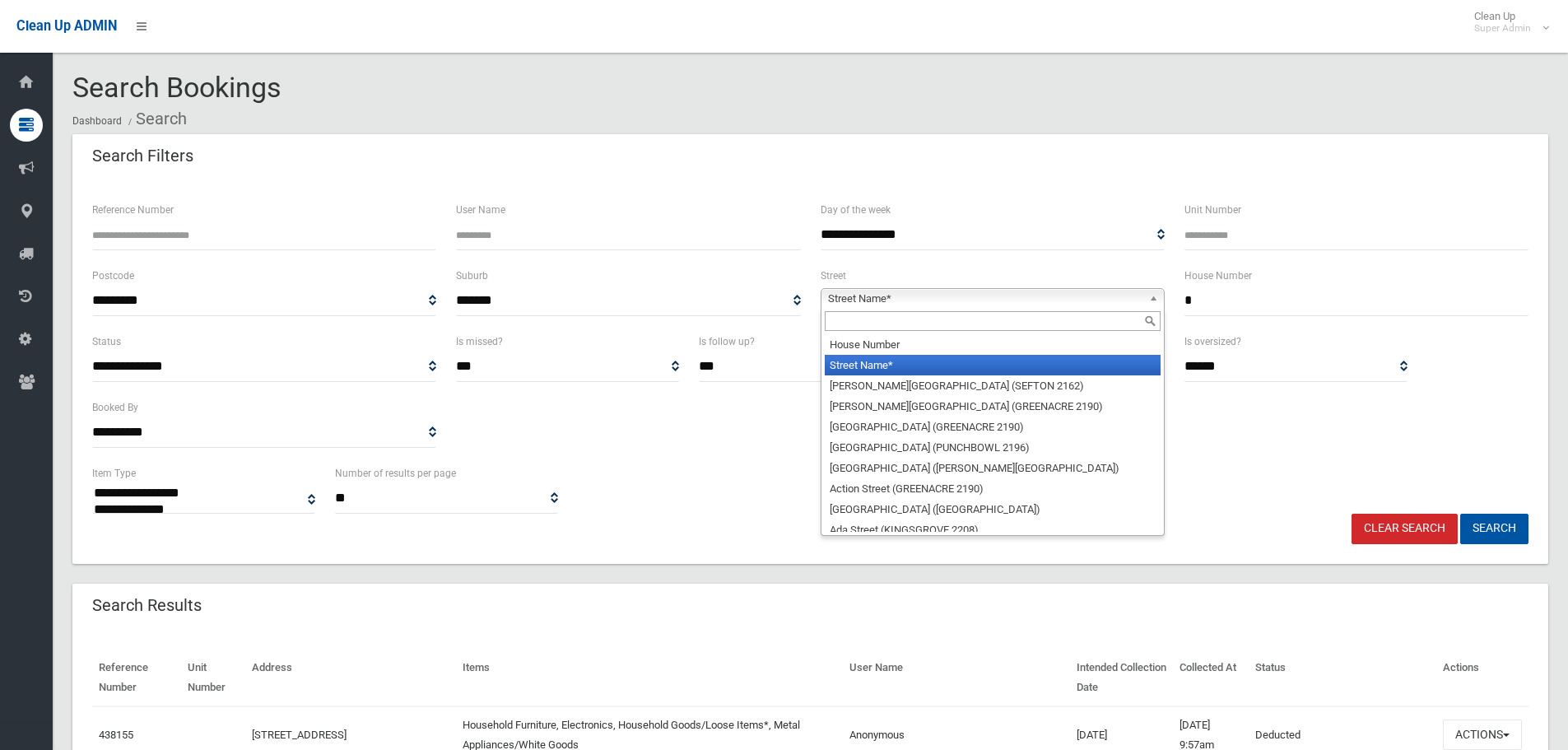
click at [1047, 320] on input "text" at bounding box center [993, 320] width 336 height 19
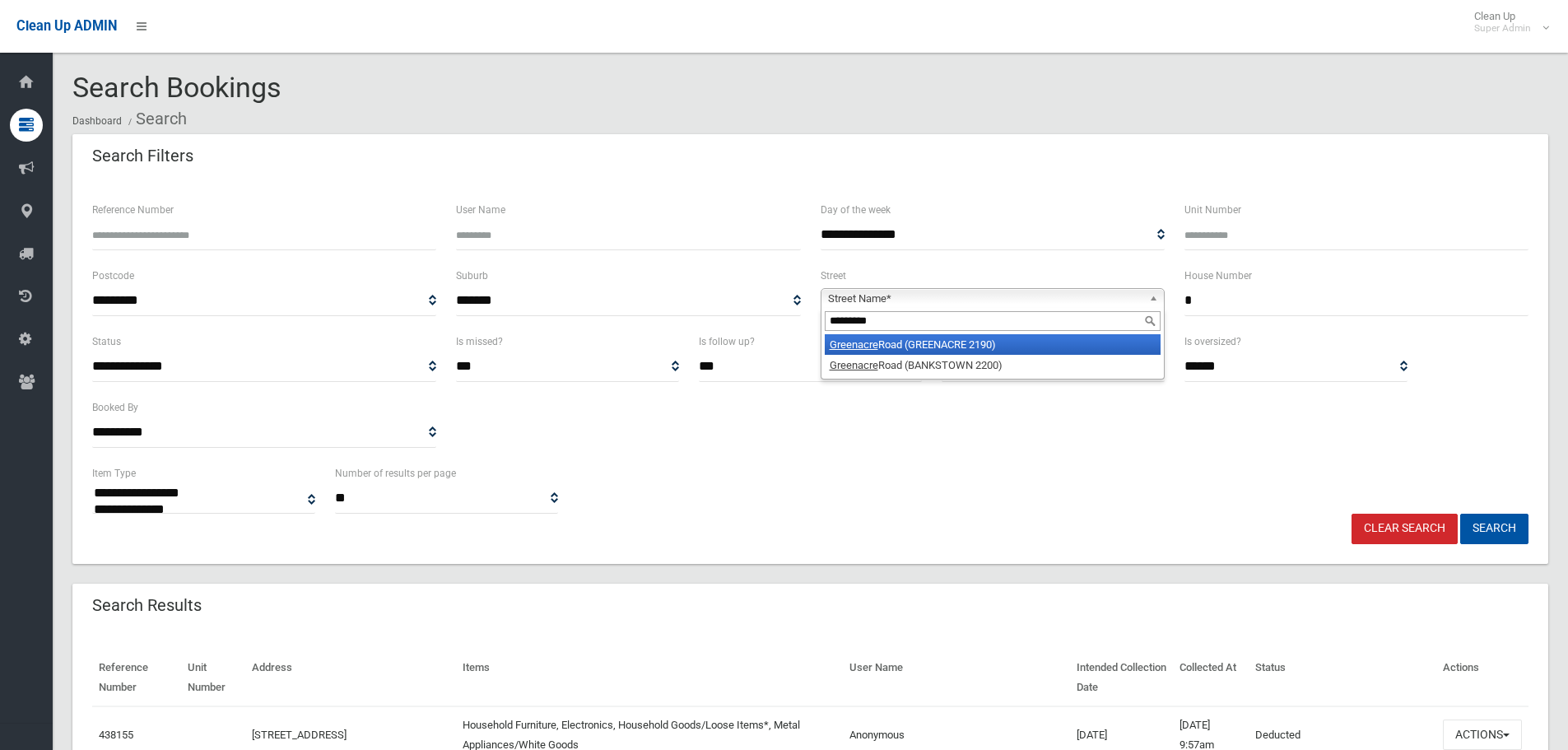
type input "*********"
click at [1019, 340] on li "Greenacre Road (GREENACRE 2190)" at bounding box center [993, 344] width 336 height 20
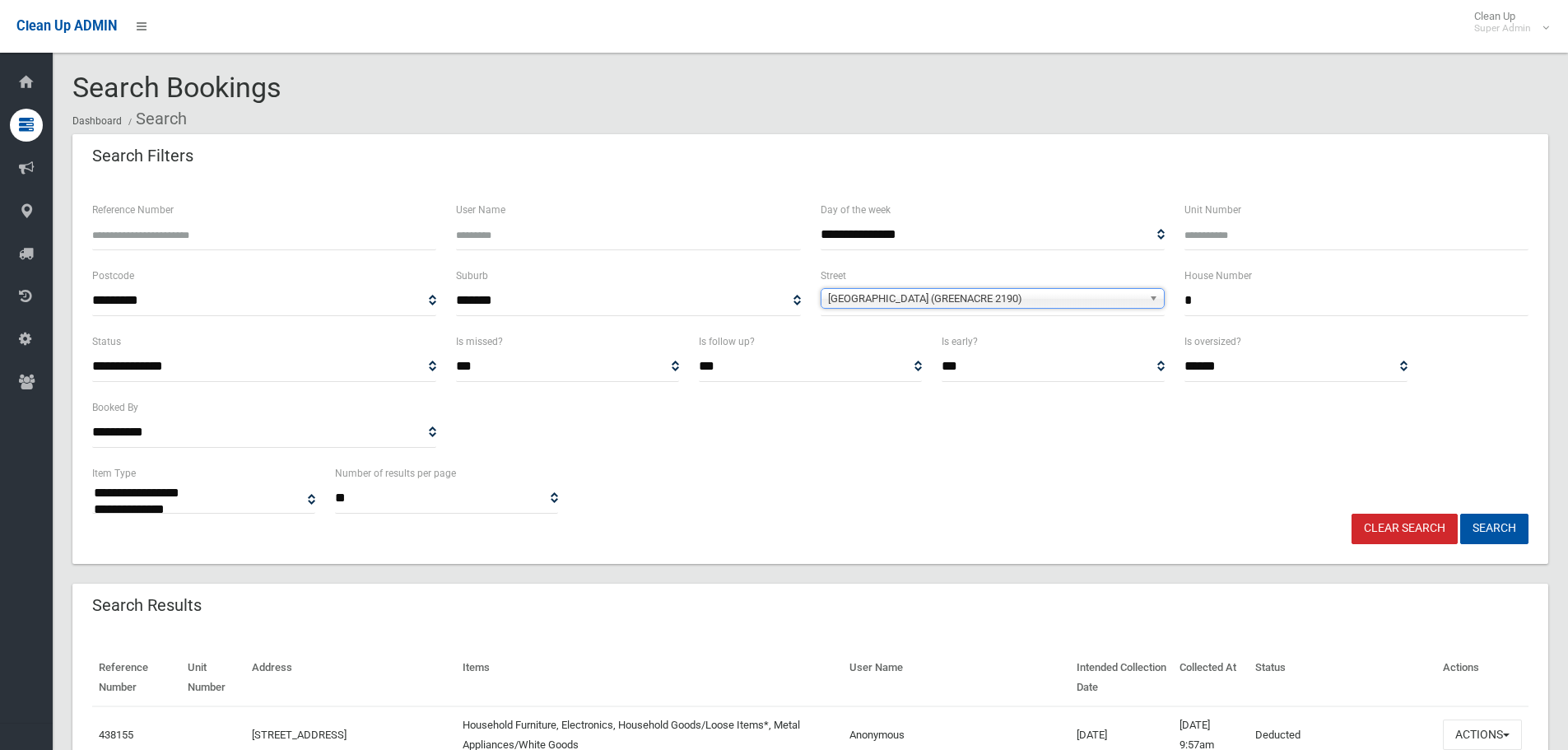
click at [1460, 513] on button "Search" at bounding box center [1494, 528] width 68 height 30
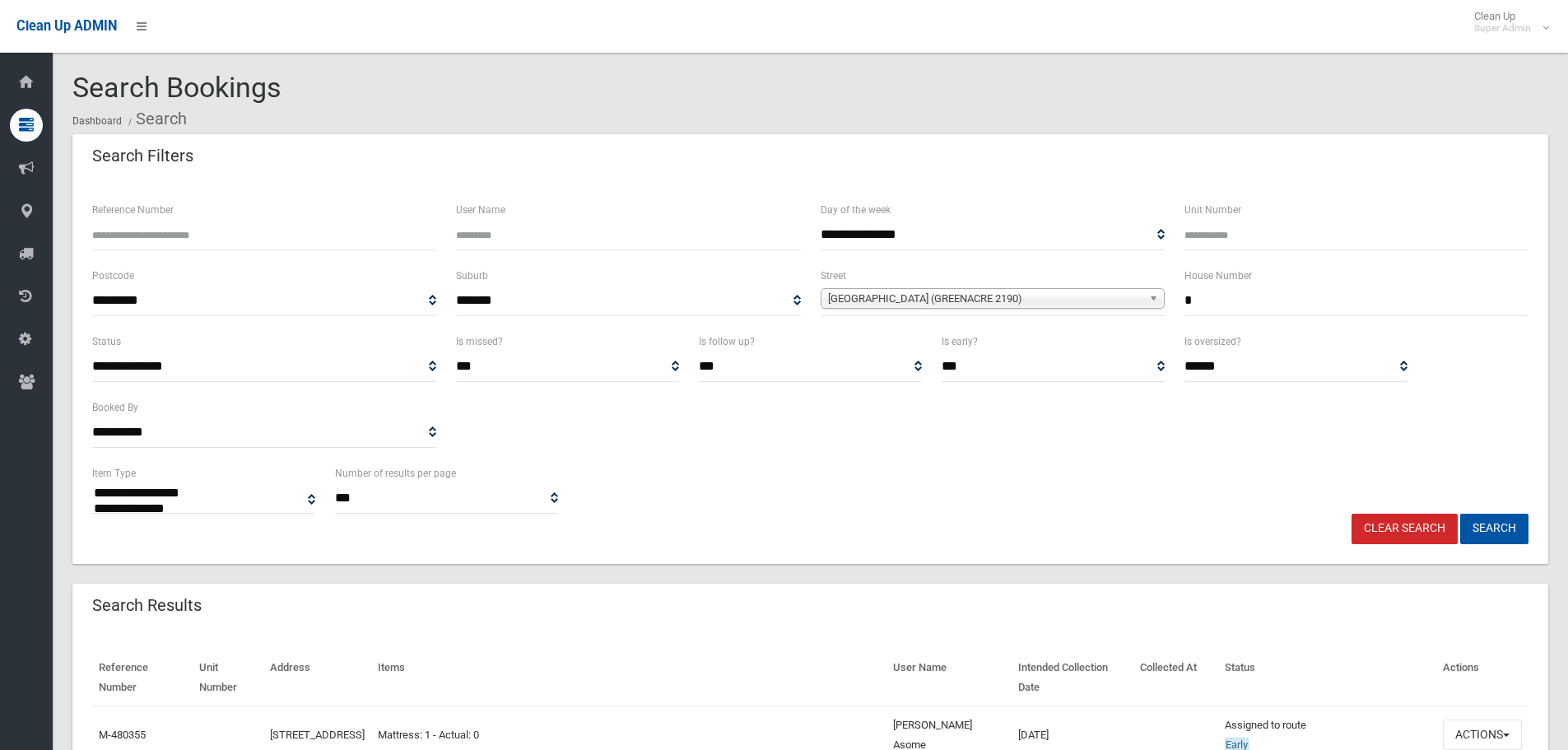
select select
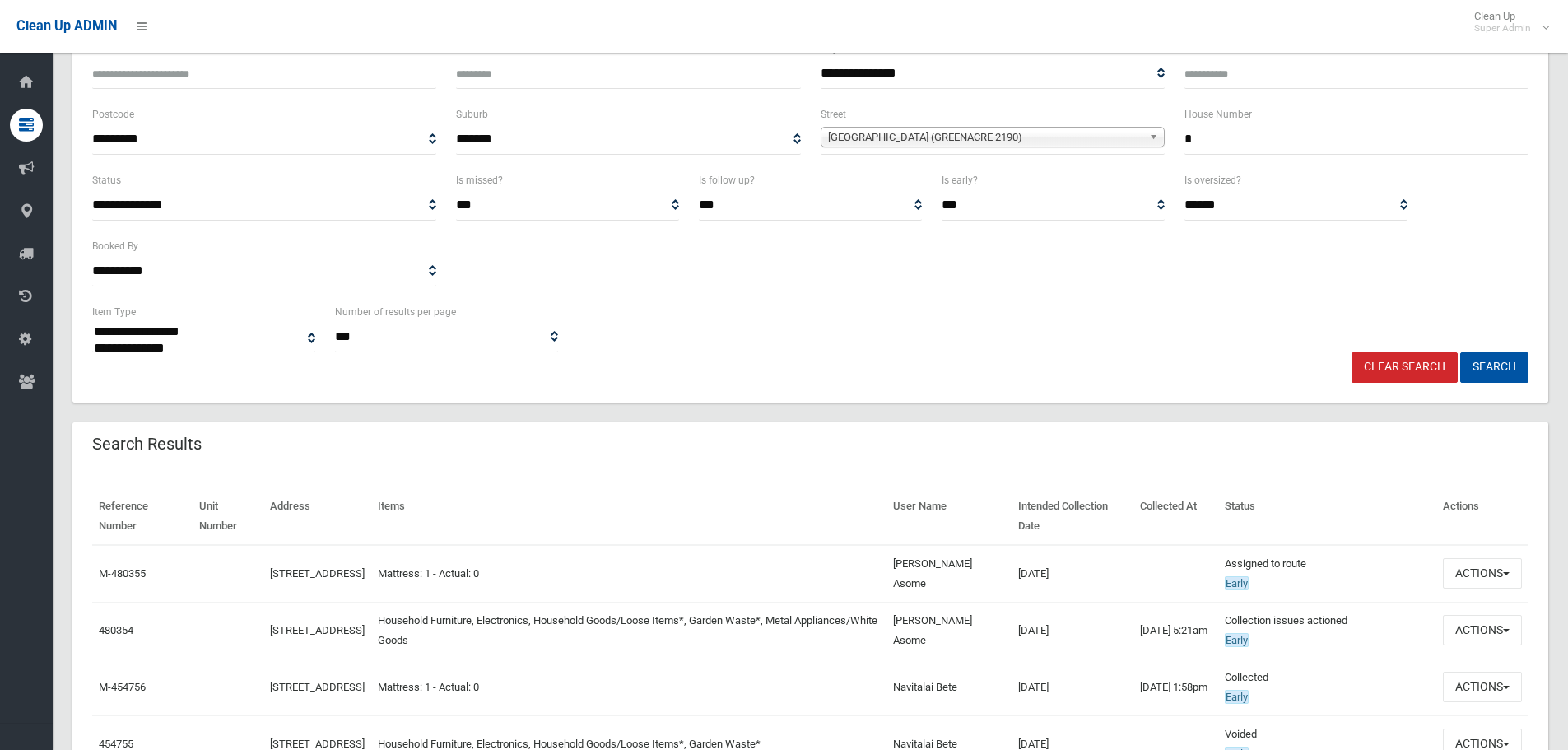
scroll to position [165, 0]
click at [1522, 619] on td "Actions View Booking Edit Booking Clone Booking Add Booking Images Resend Confi…" at bounding box center [1482, 627] width 92 height 57
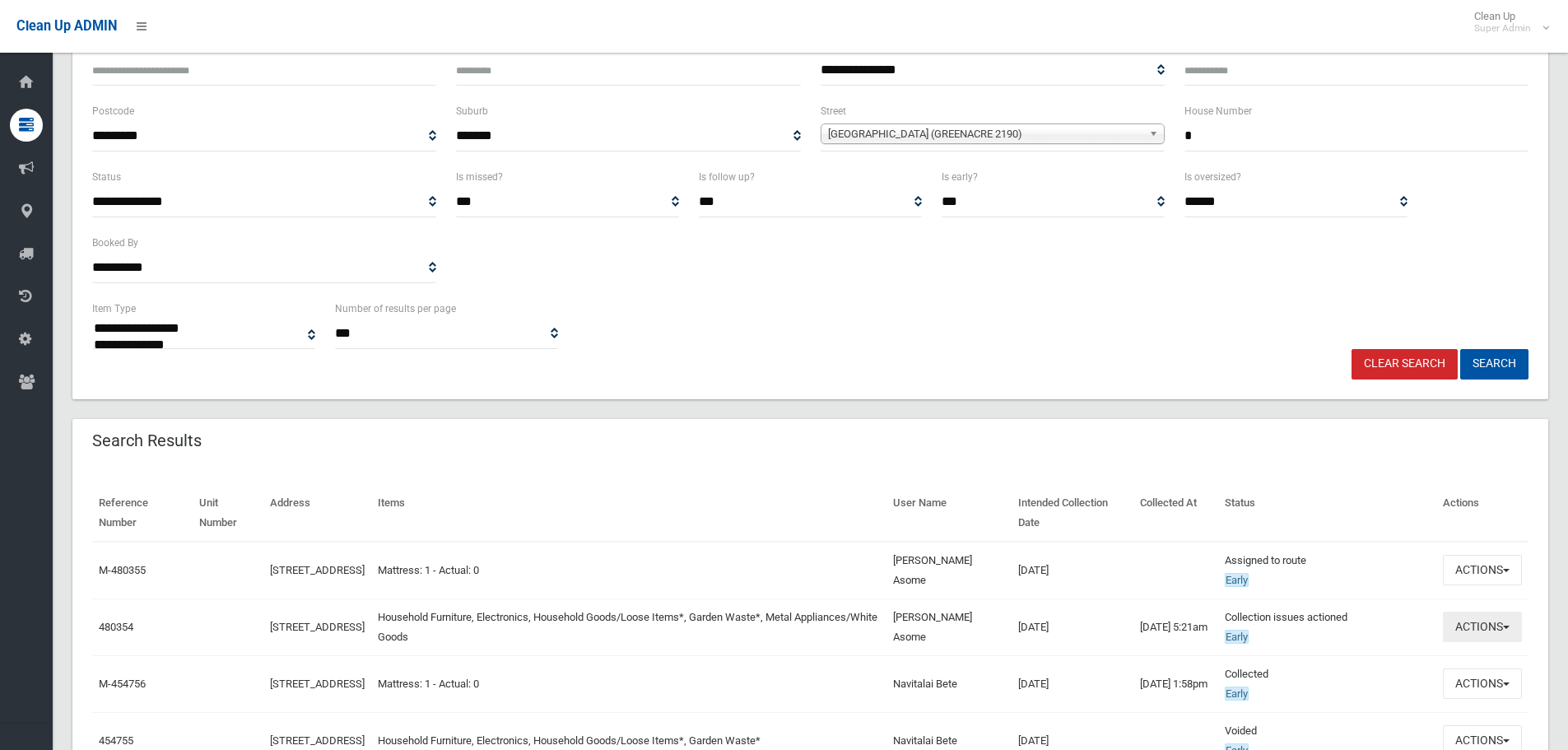
click at [1514, 625] on button "Actions" at bounding box center [1483, 626] width 79 height 30
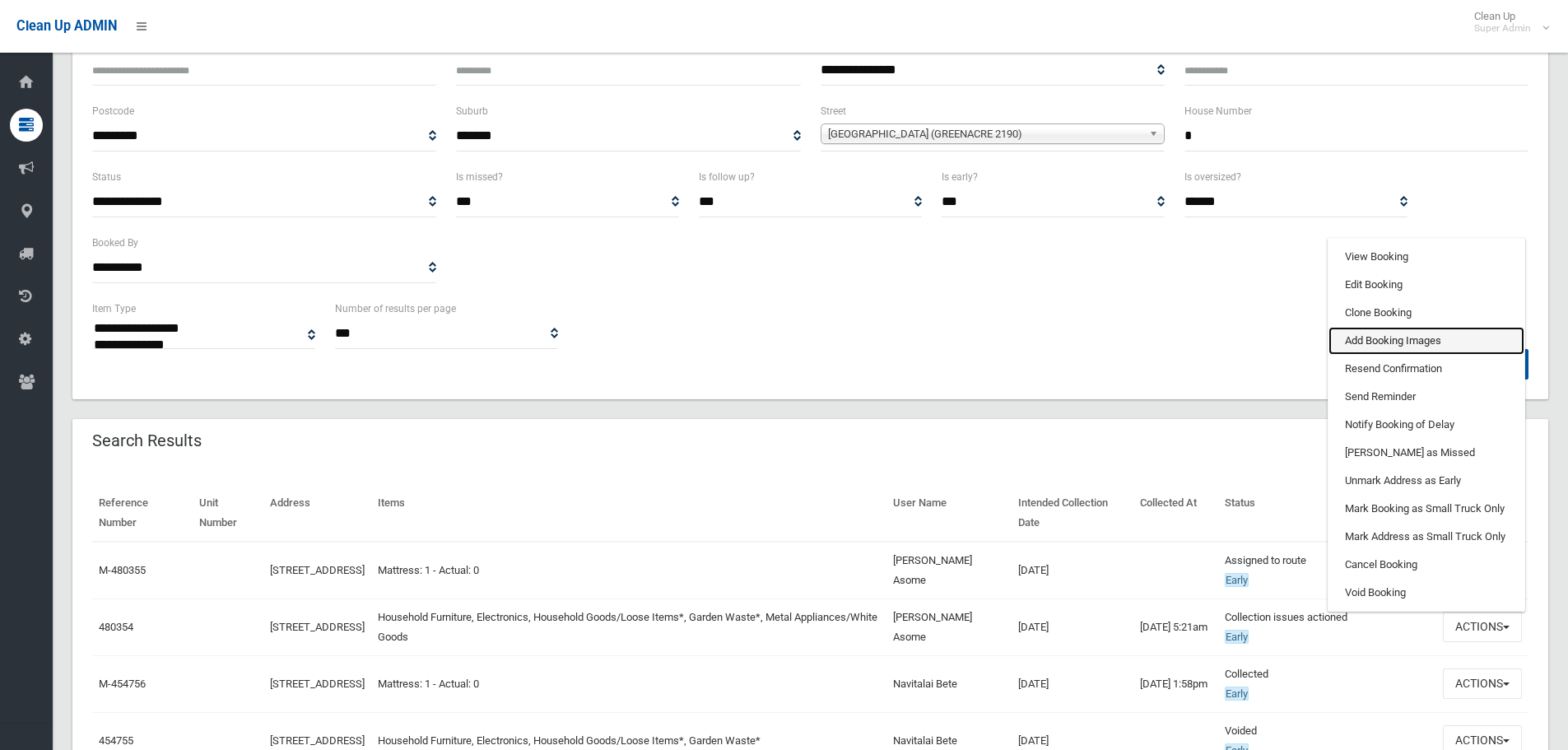
click at [1404, 354] on link "Add Booking Images" at bounding box center [1426, 340] width 196 height 28
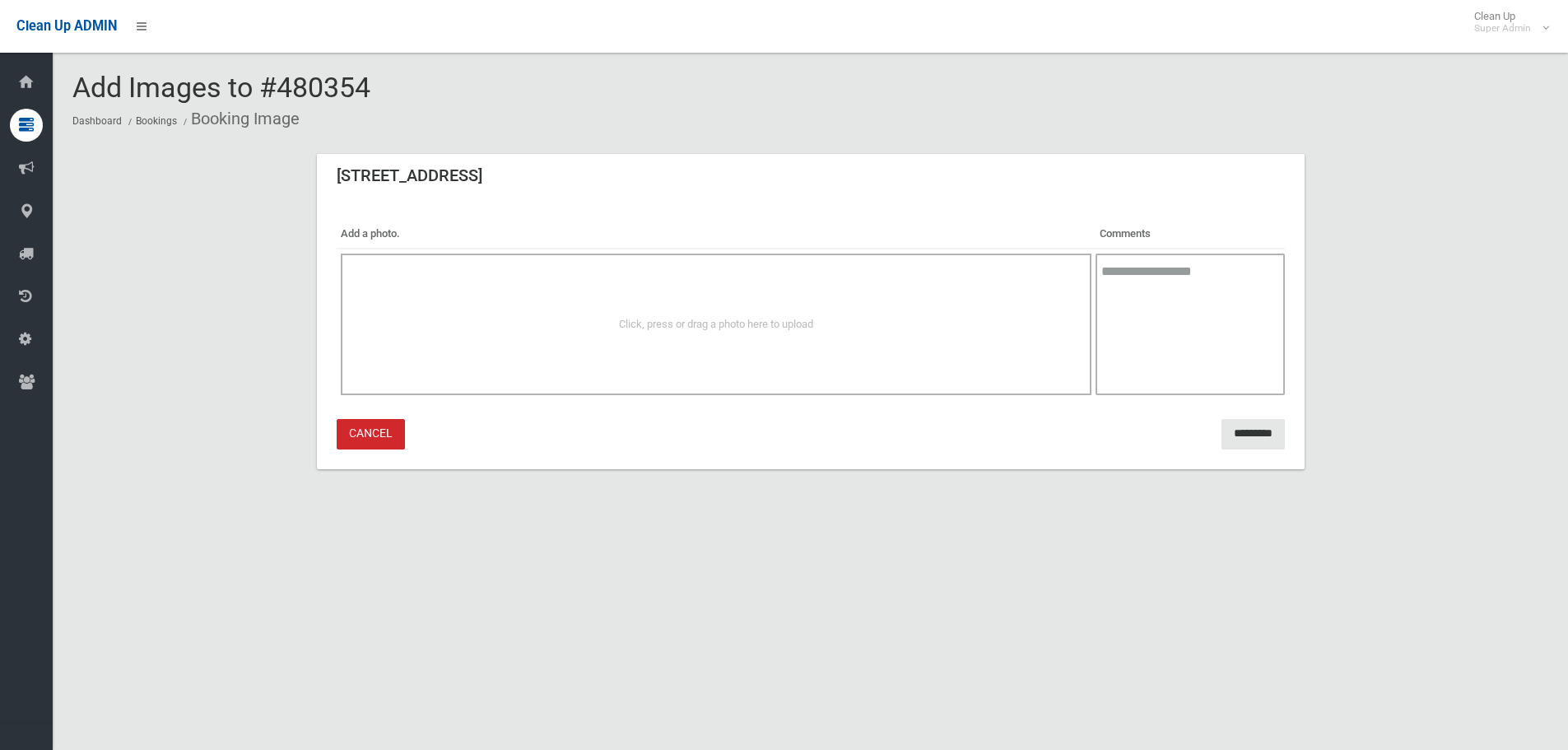
click at [746, 196] on div "[STREET_ADDRESS]" at bounding box center [810, 177] width 988 height 46
